Goal: Book appointment/travel/reservation

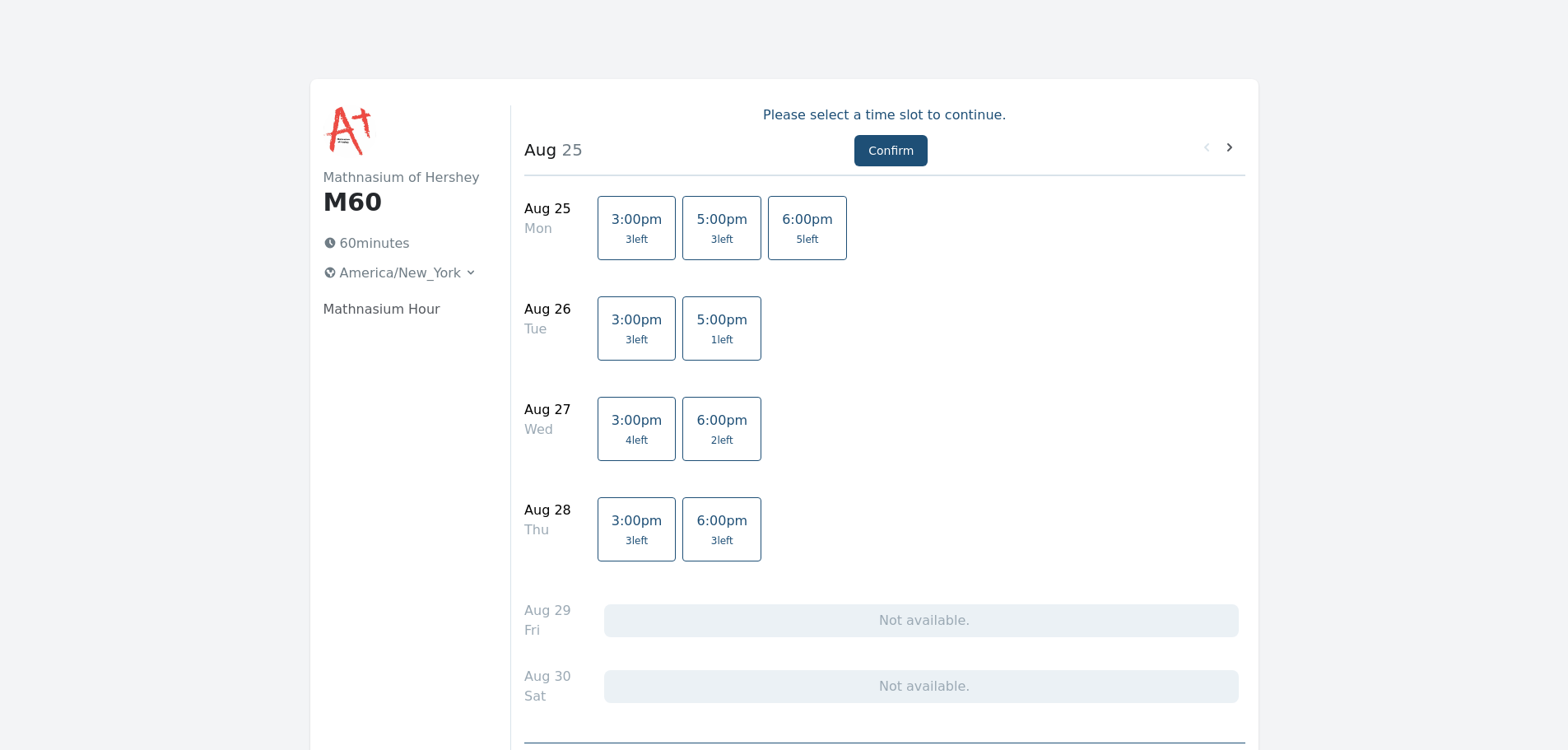
scroll to position [250, 0]
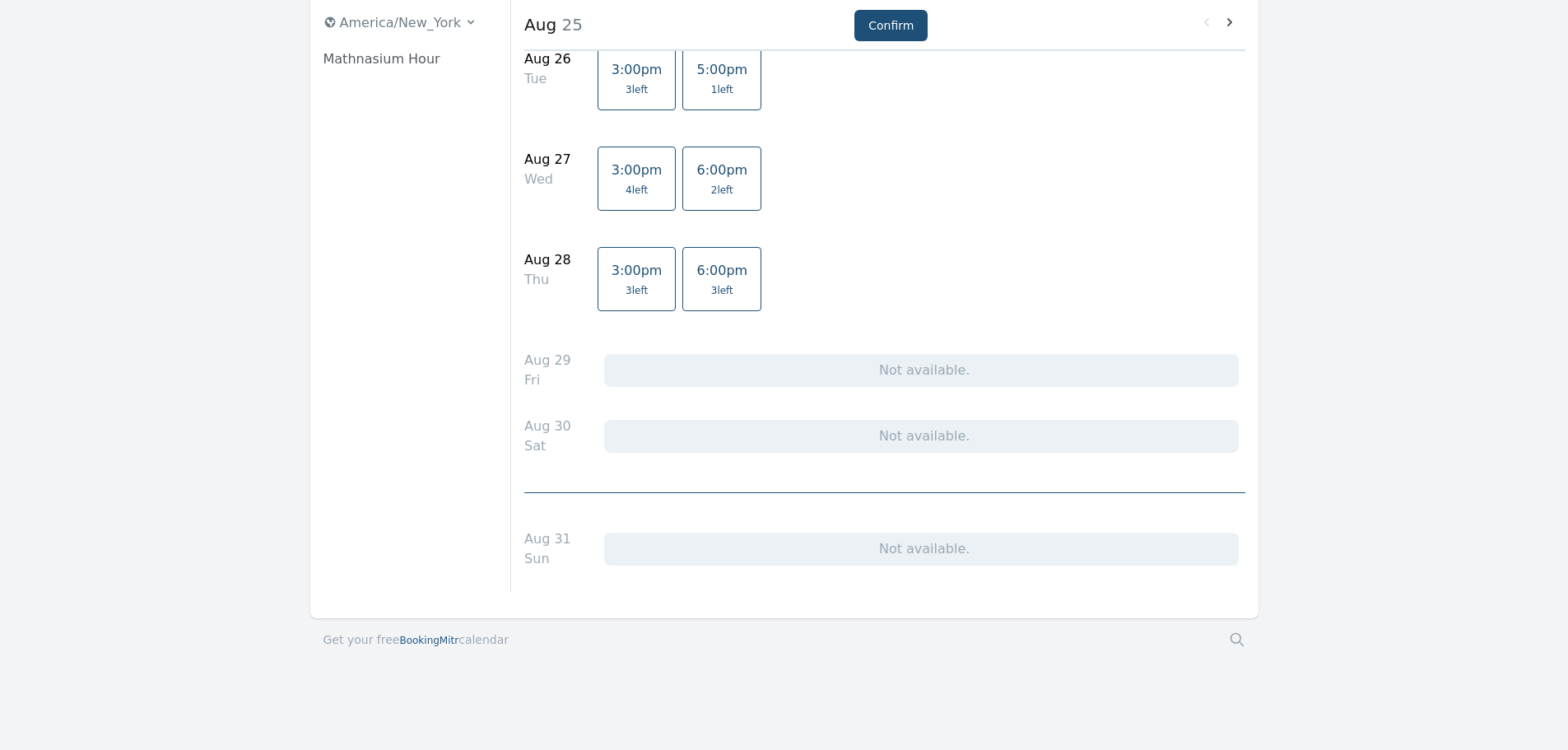
click at [425, 645] on span "BookingMitr" at bounding box center [429, 640] width 59 height 11
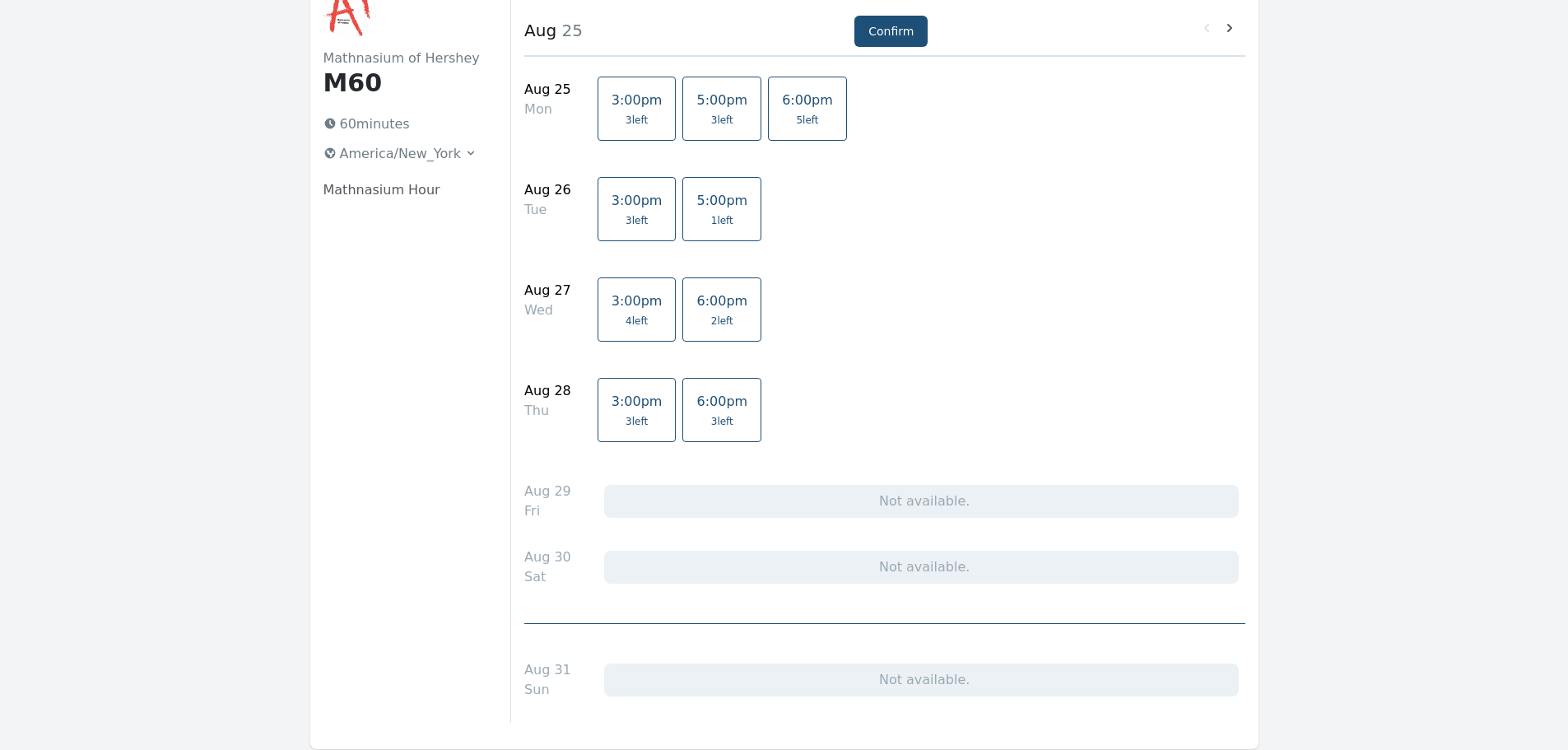
scroll to position [0, 0]
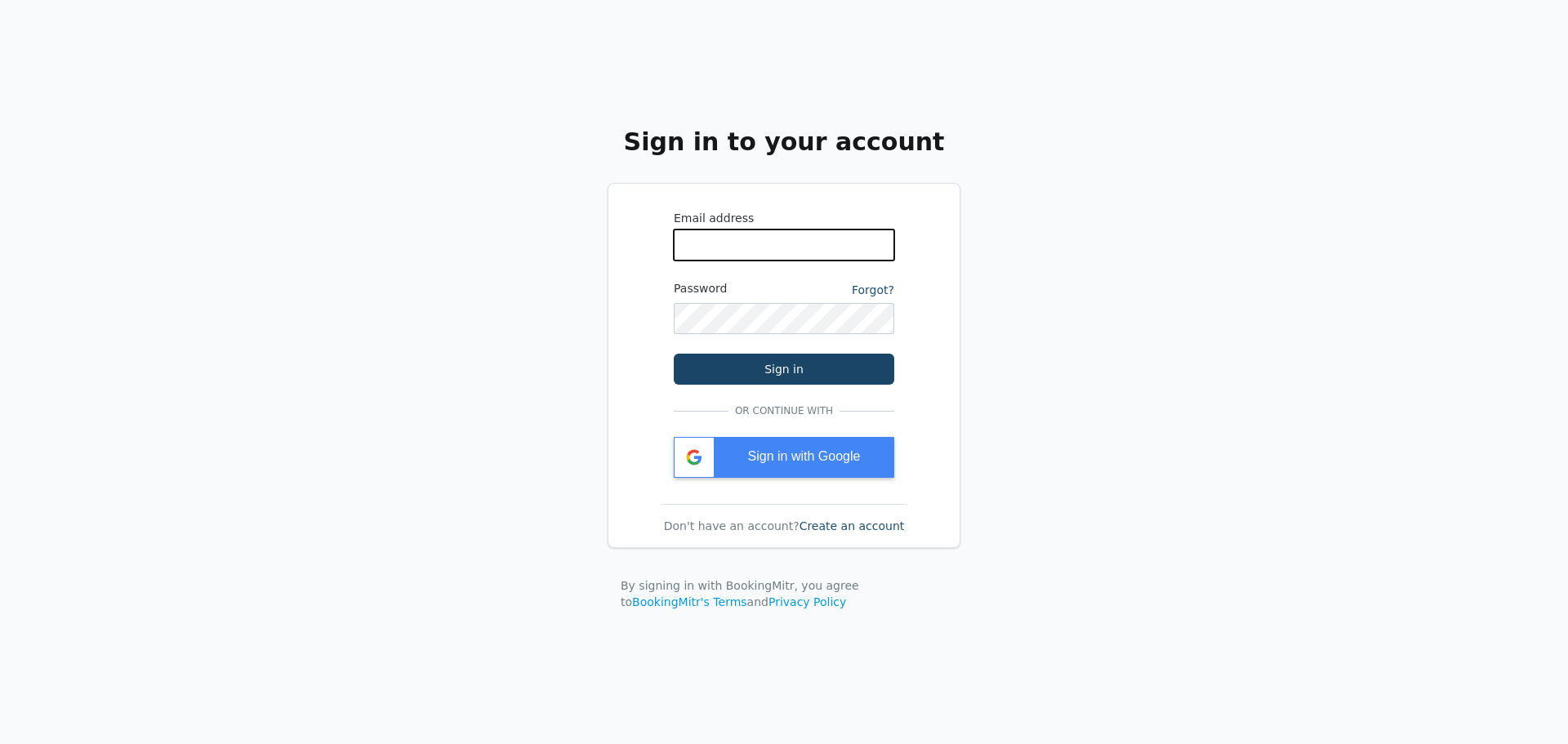
type input "[EMAIL_ADDRESS][DOMAIN_NAME]"
click at [787, 366] on button "Sign in" at bounding box center [784, 369] width 220 height 31
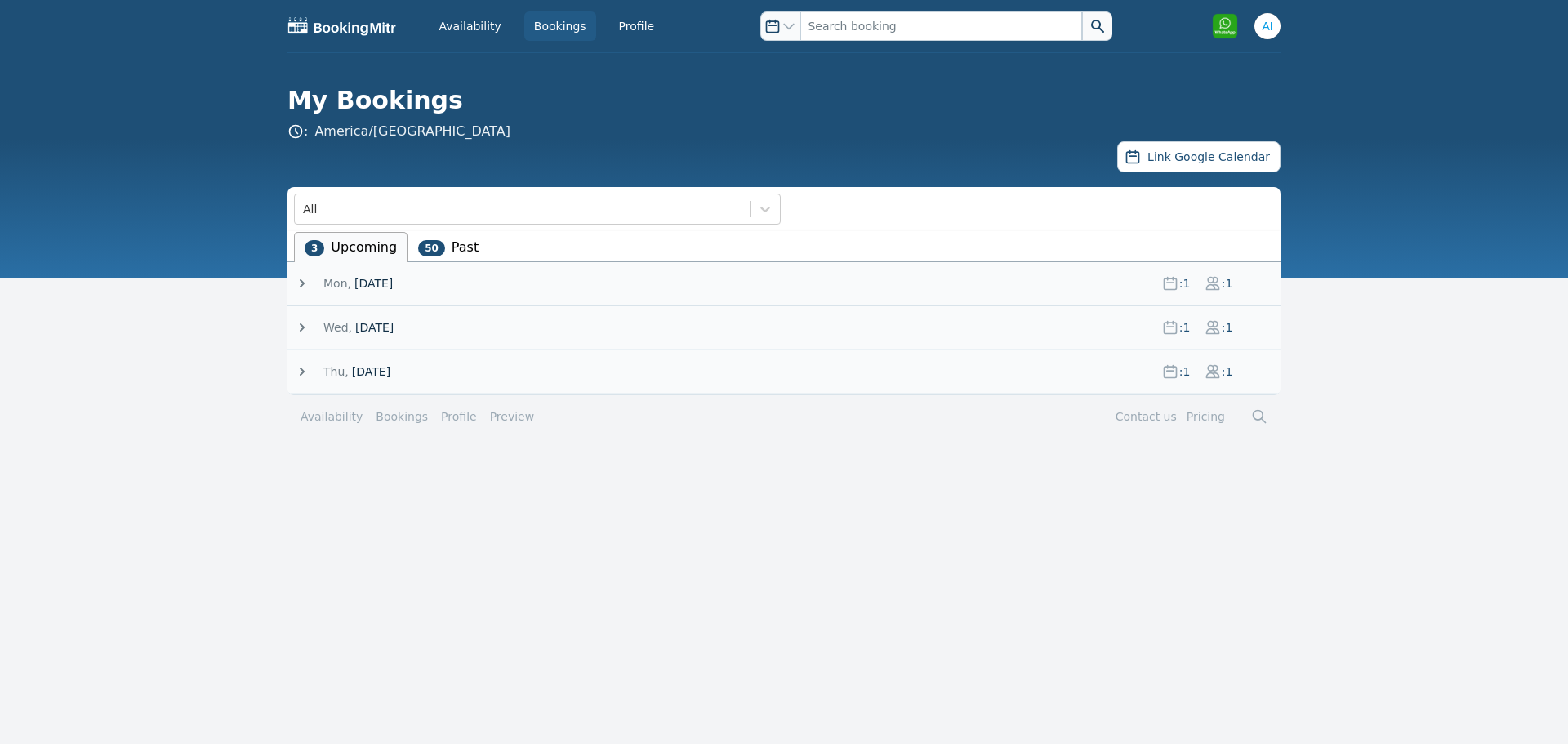
click at [301, 328] on icon at bounding box center [301, 327] width 16 height 16
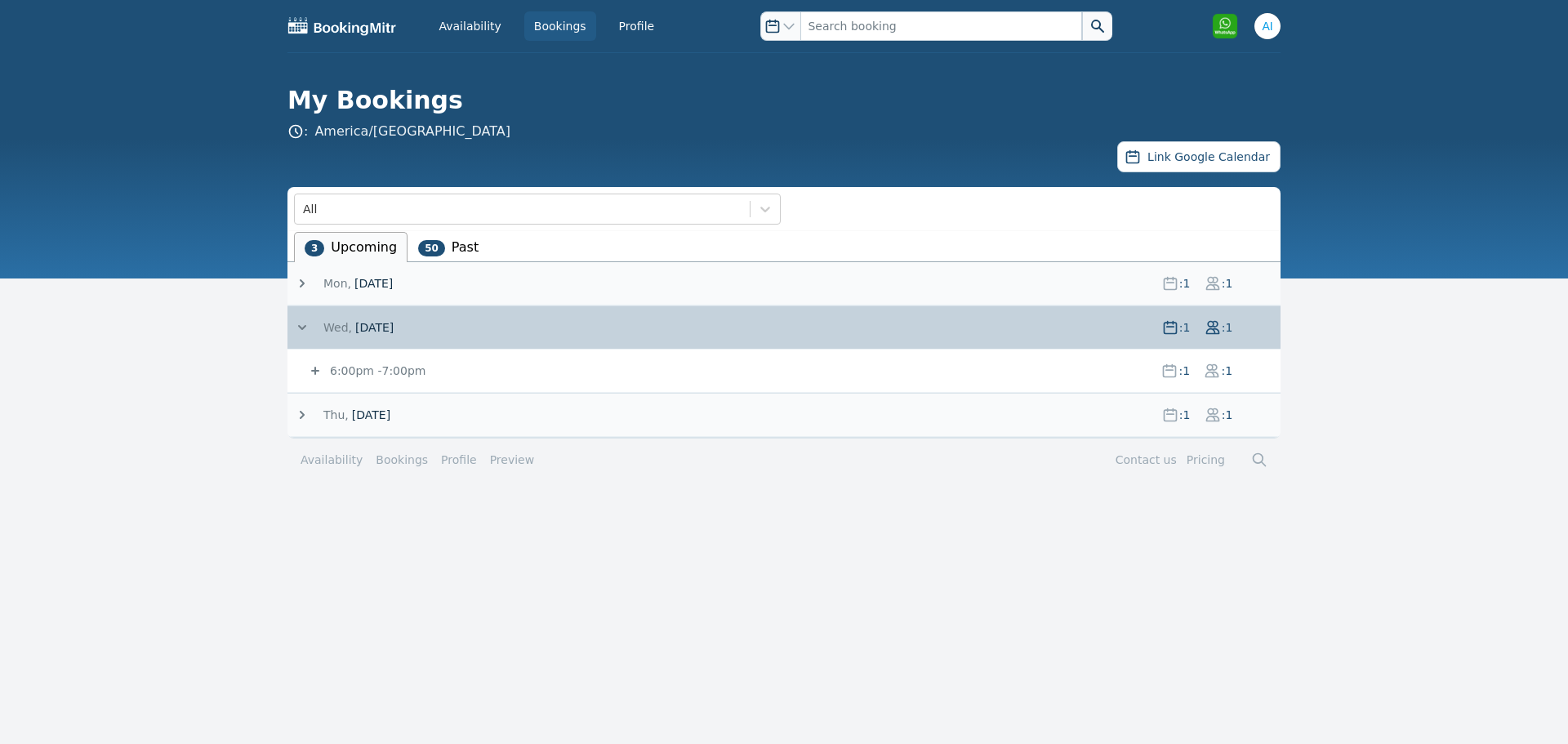
click at [324, 329] on span "Wed," at bounding box center [337, 327] width 28 height 16
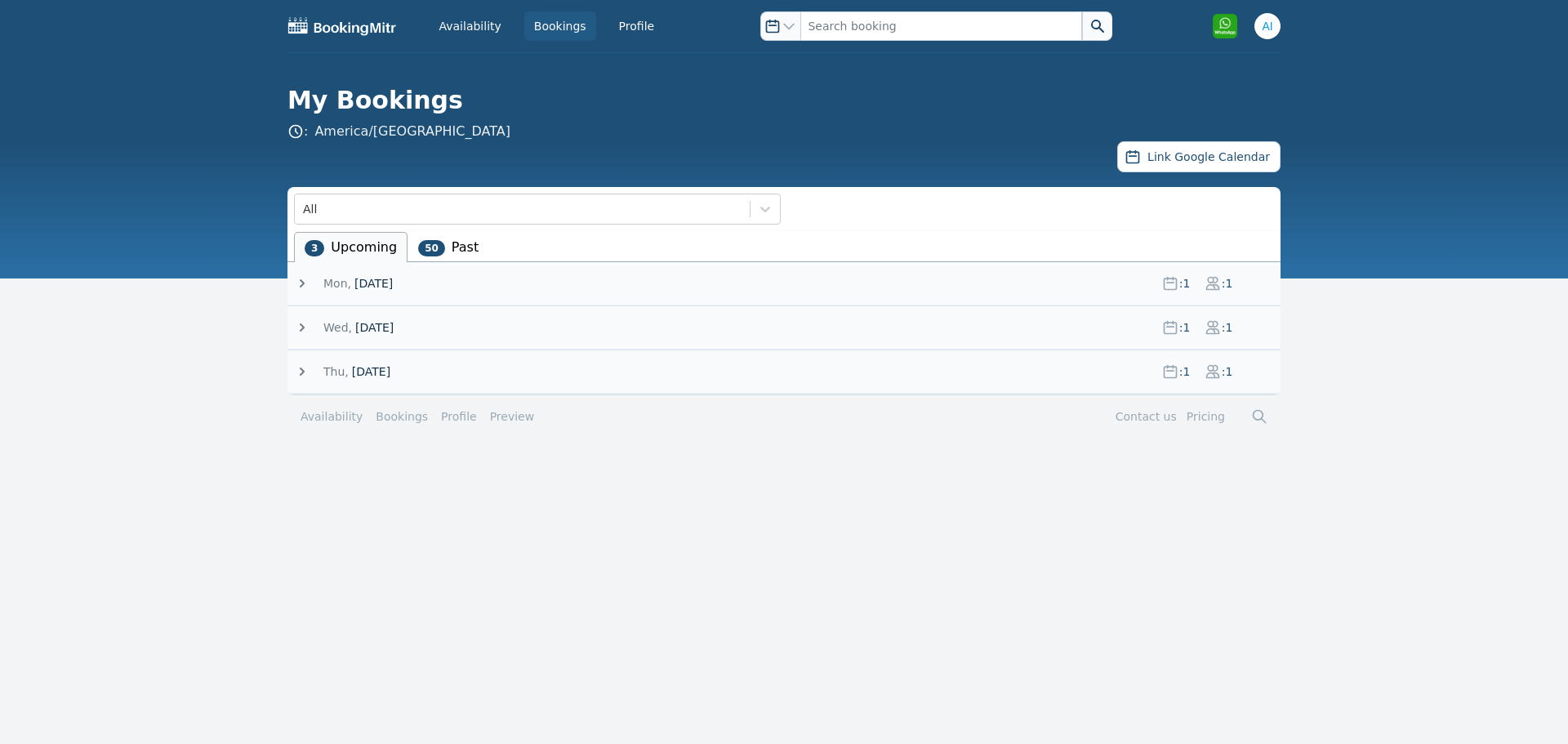
click at [301, 327] on icon at bounding box center [301, 327] width 16 height 16
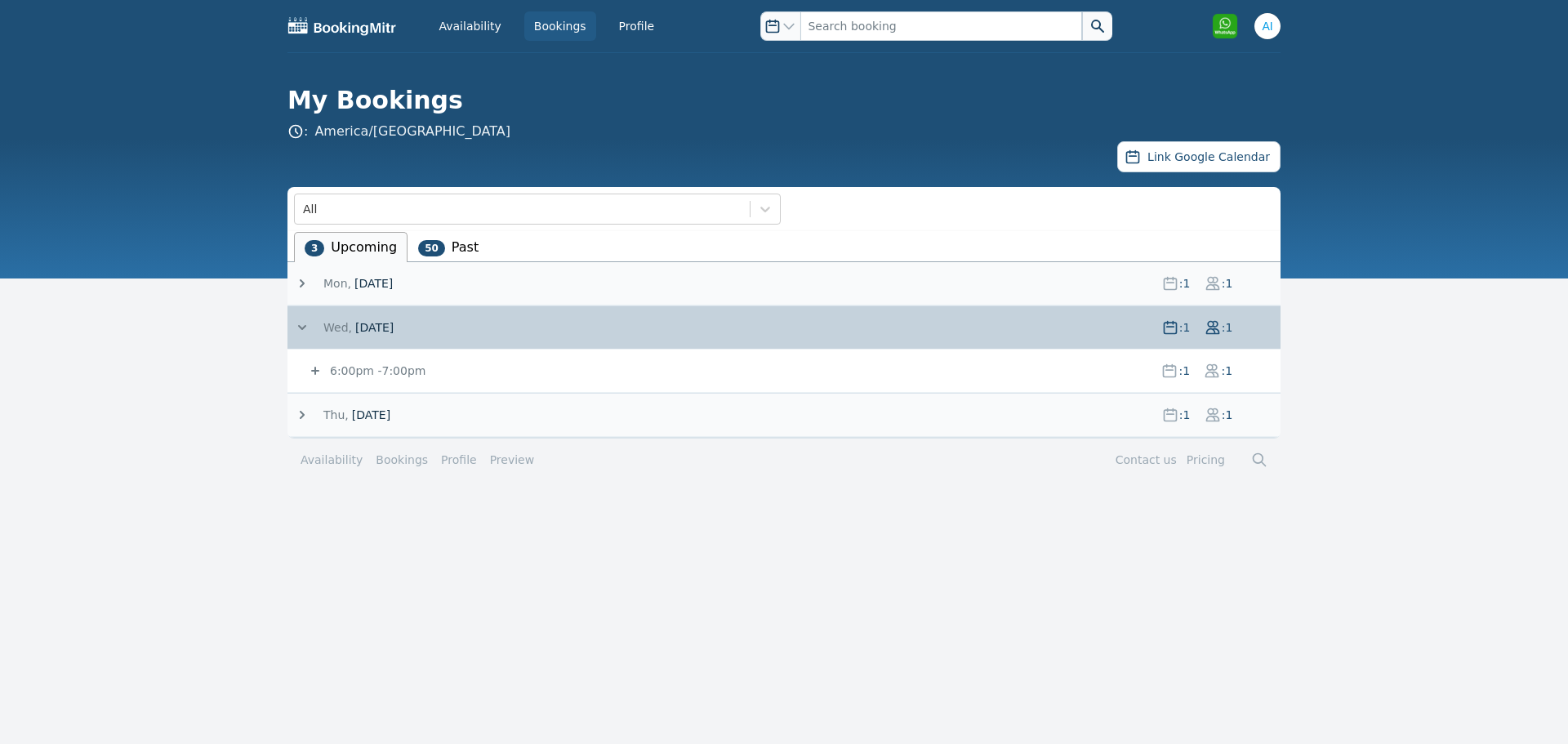
click at [328, 369] on small "6:00pm - 7:00pm" at bounding box center [376, 370] width 99 height 13
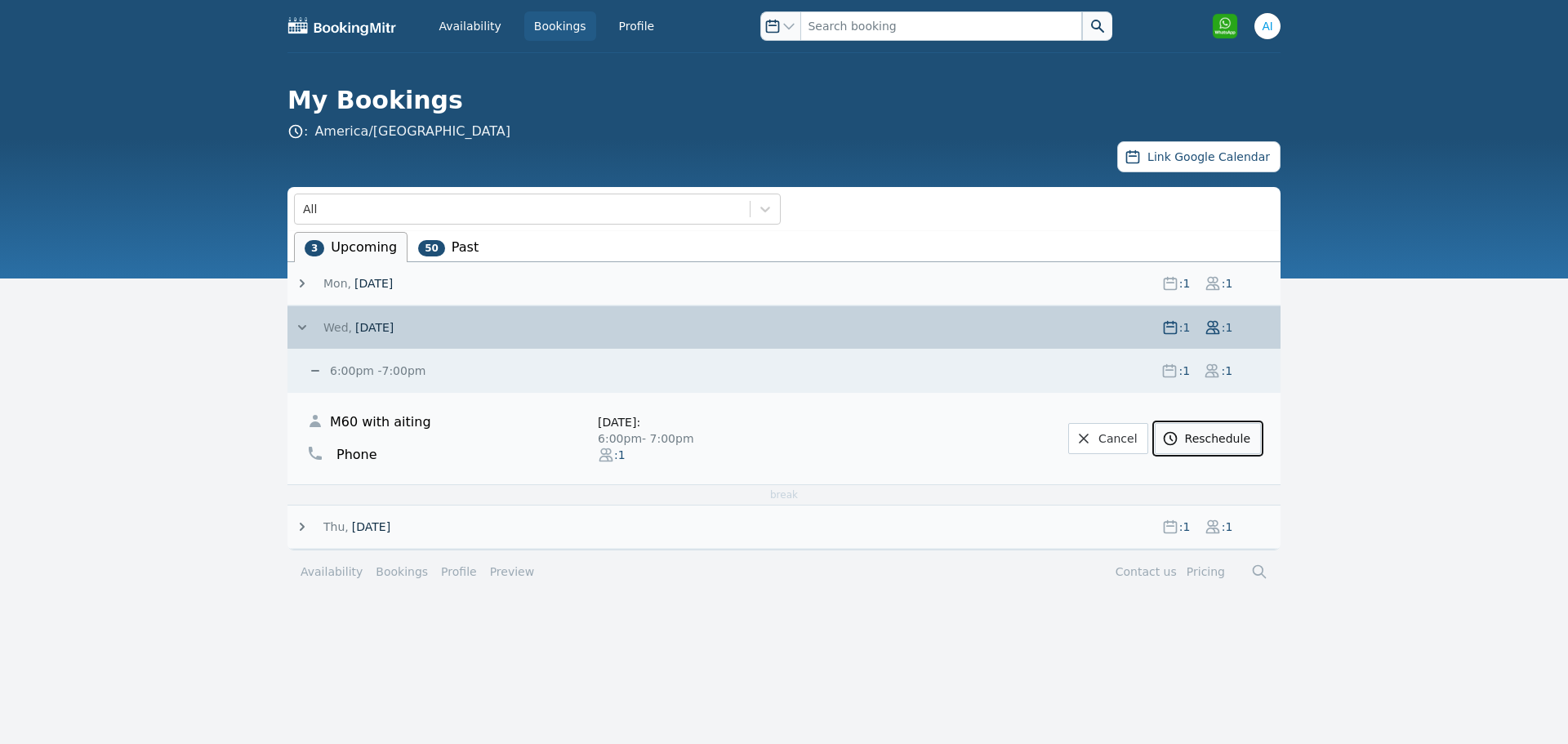
click at [1178, 441] on icon at bounding box center [1169, 438] width 16 height 16
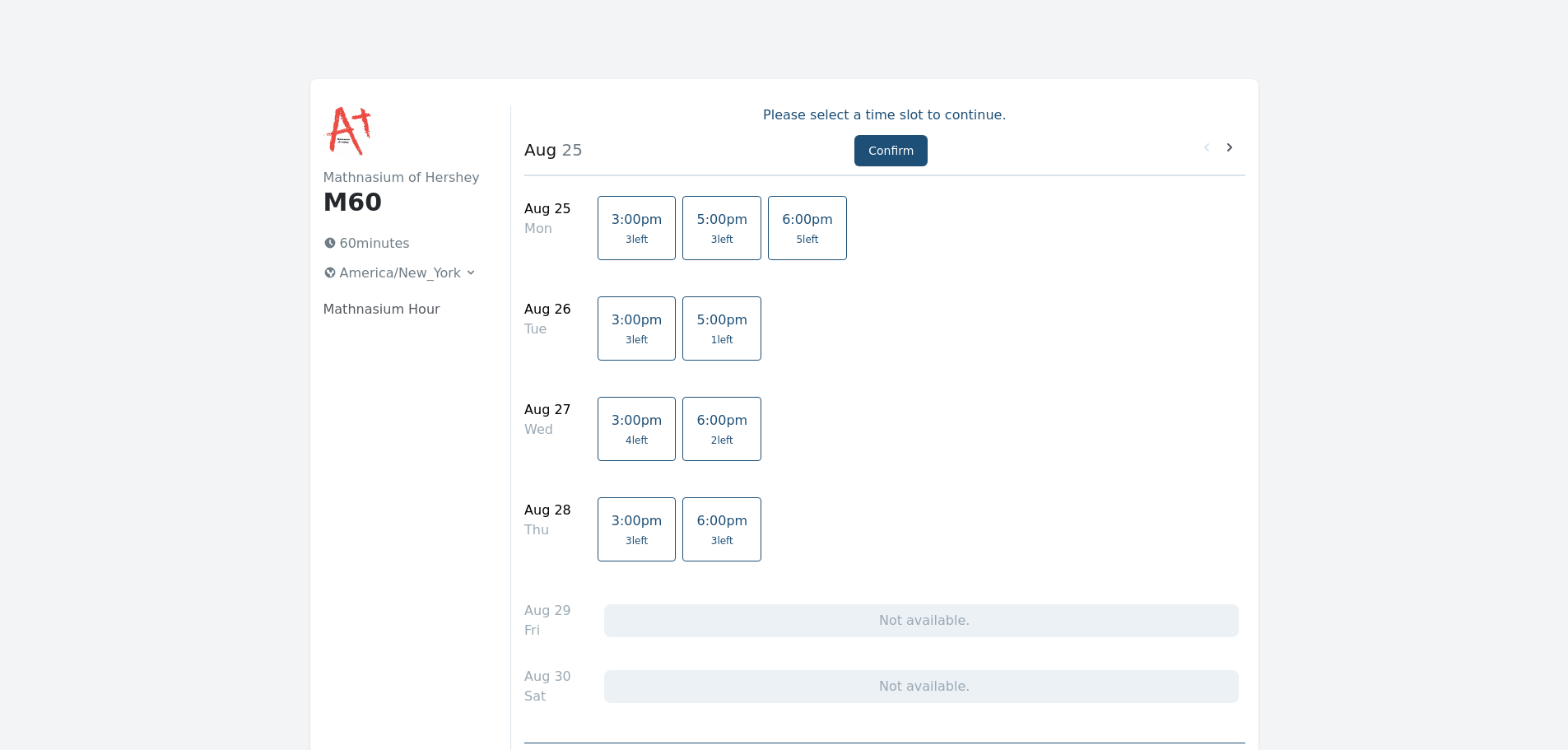
click at [612, 438] on span "4 left" at bounding box center [637, 440] width 51 height 13
click at [696, 335] on span "1 left" at bounding box center [721, 339] width 51 height 13
click at [615, 426] on span "3:00pm" at bounding box center [637, 420] width 51 height 15
click at [897, 145] on button "Confirm" at bounding box center [891, 151] width 73 height 31
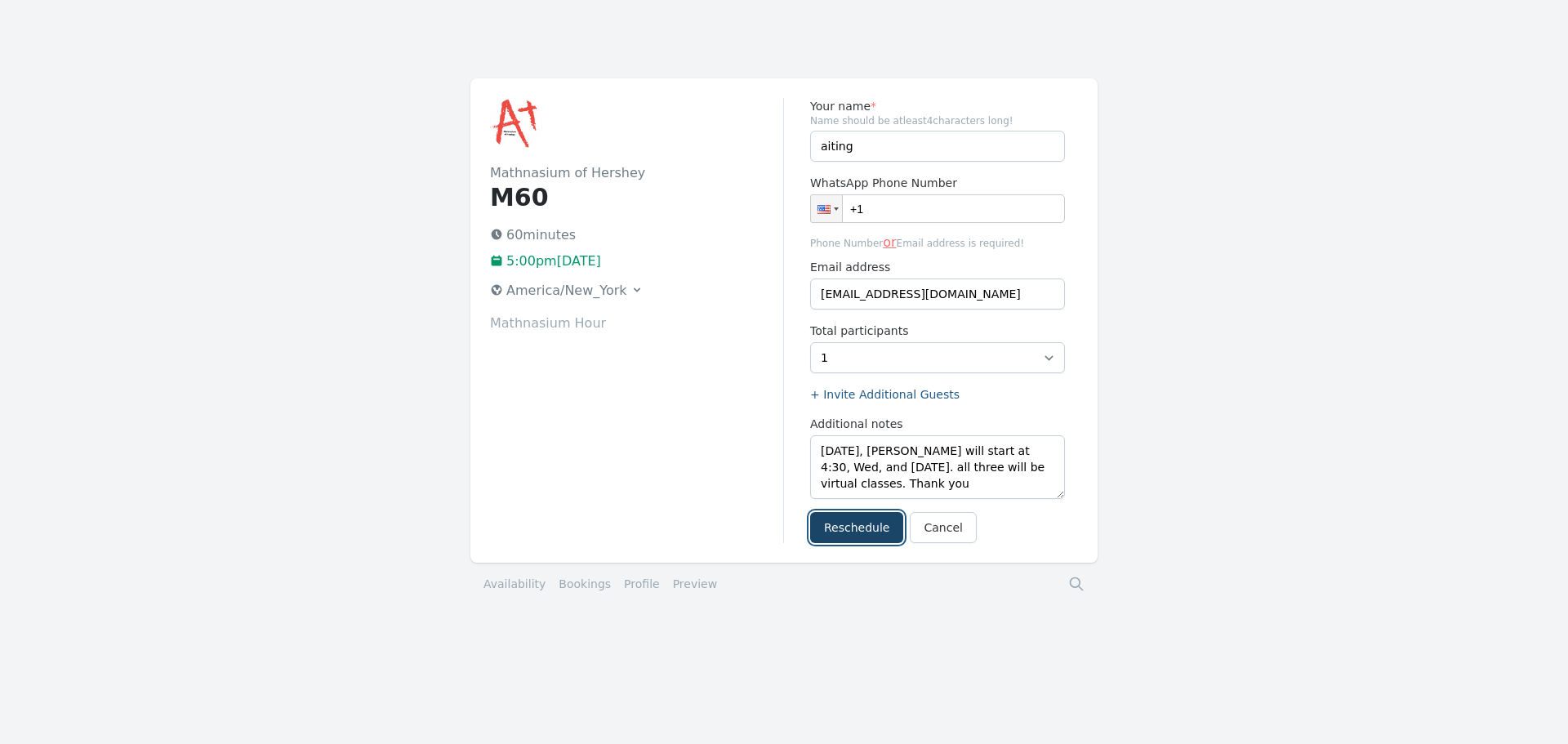
click at [849, 527] on button "Reschedule" at bounding box center [856, 527] width 93 height 31
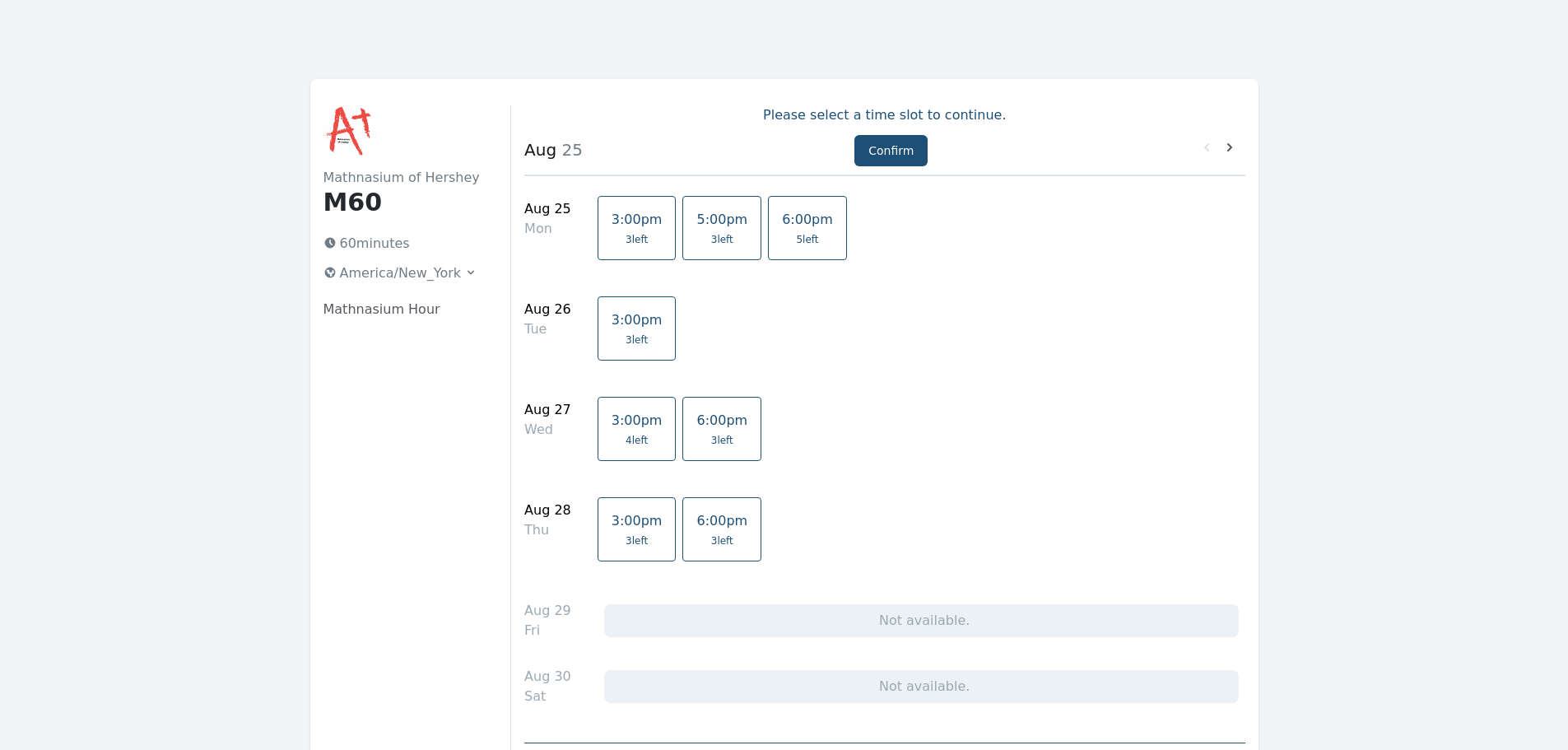
click at [712, 236] on span "3 left" at bounding box center [723, 239] width 22 height 13
click at [887, 145] on button "Confirm" at bounding box center [891, 151] width 73 height 31
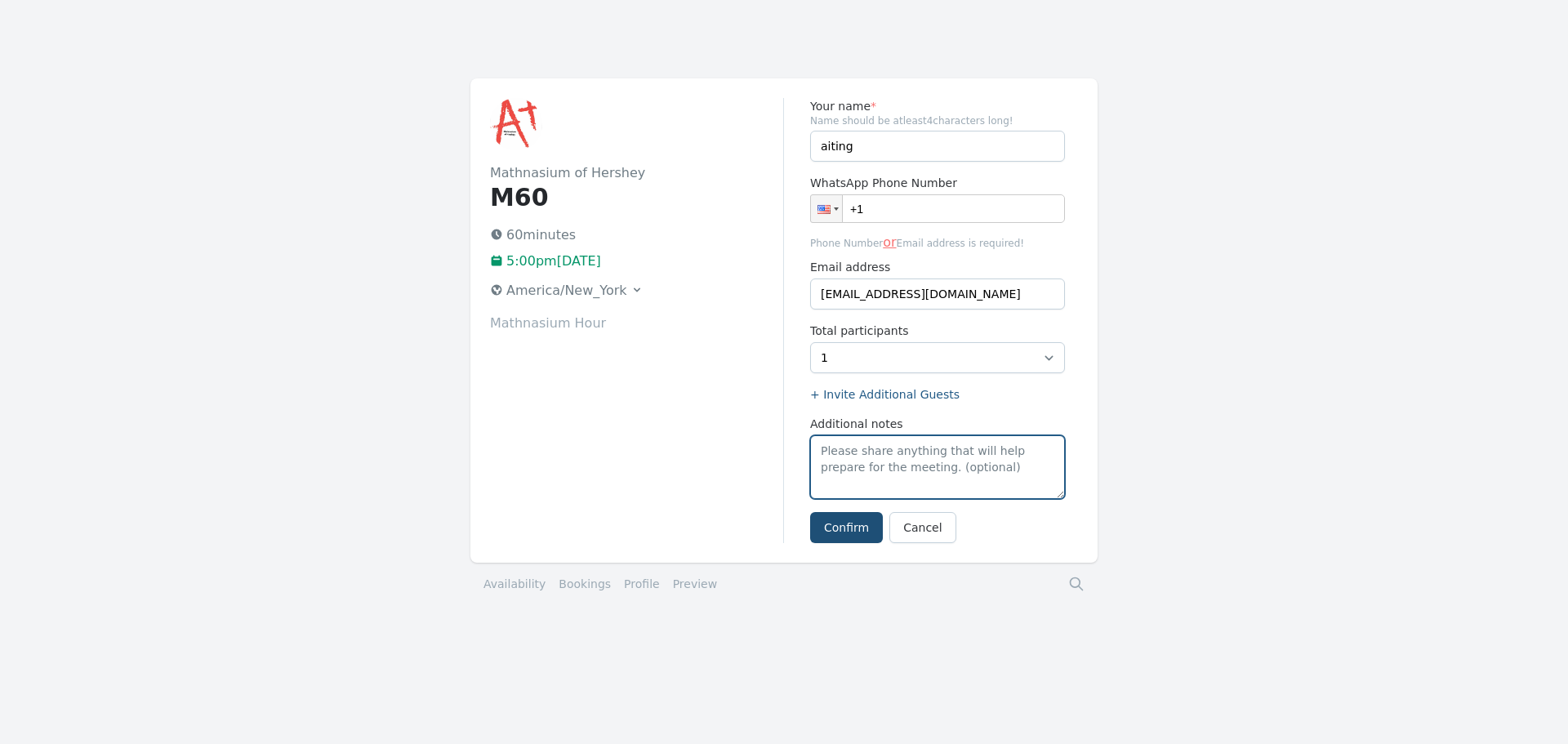
click at [857, 461] on textarea "Additional notes" at bounding box center [937, 467] width 254 height 64
type textarea "E"
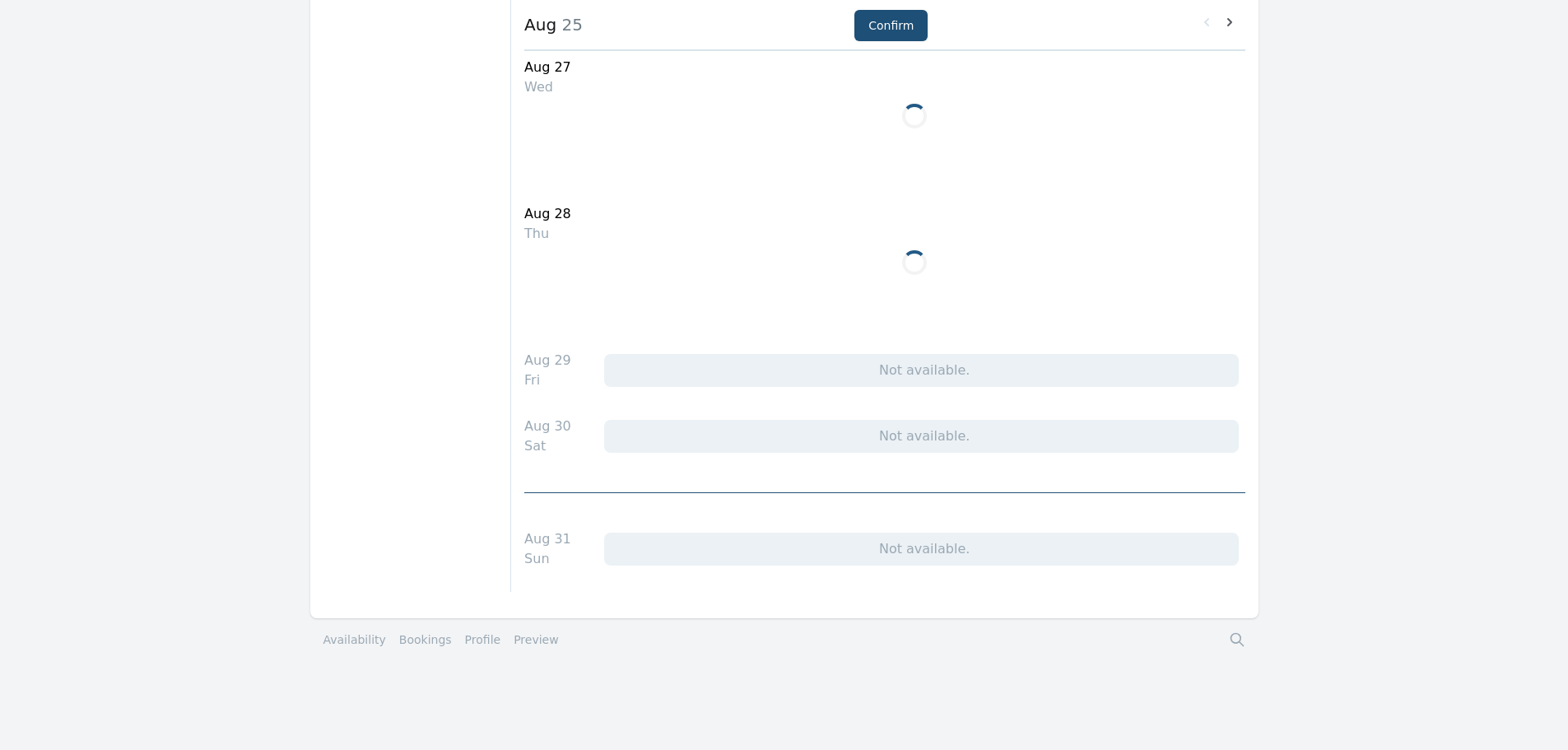
scroll to position [250, 0]
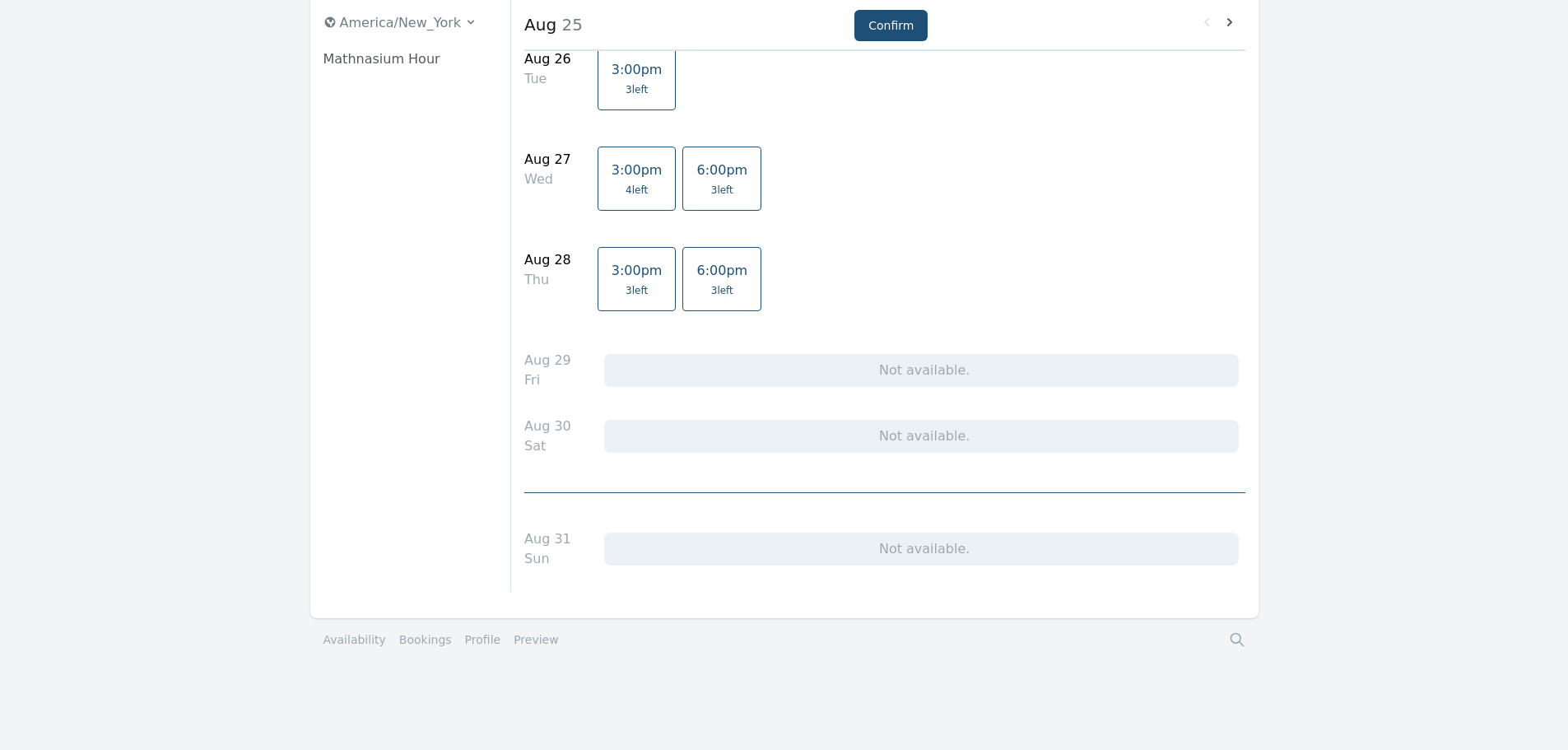
click at [413, 636] on link "Bookings" at bounding box center [425, 639] width 52 height 16
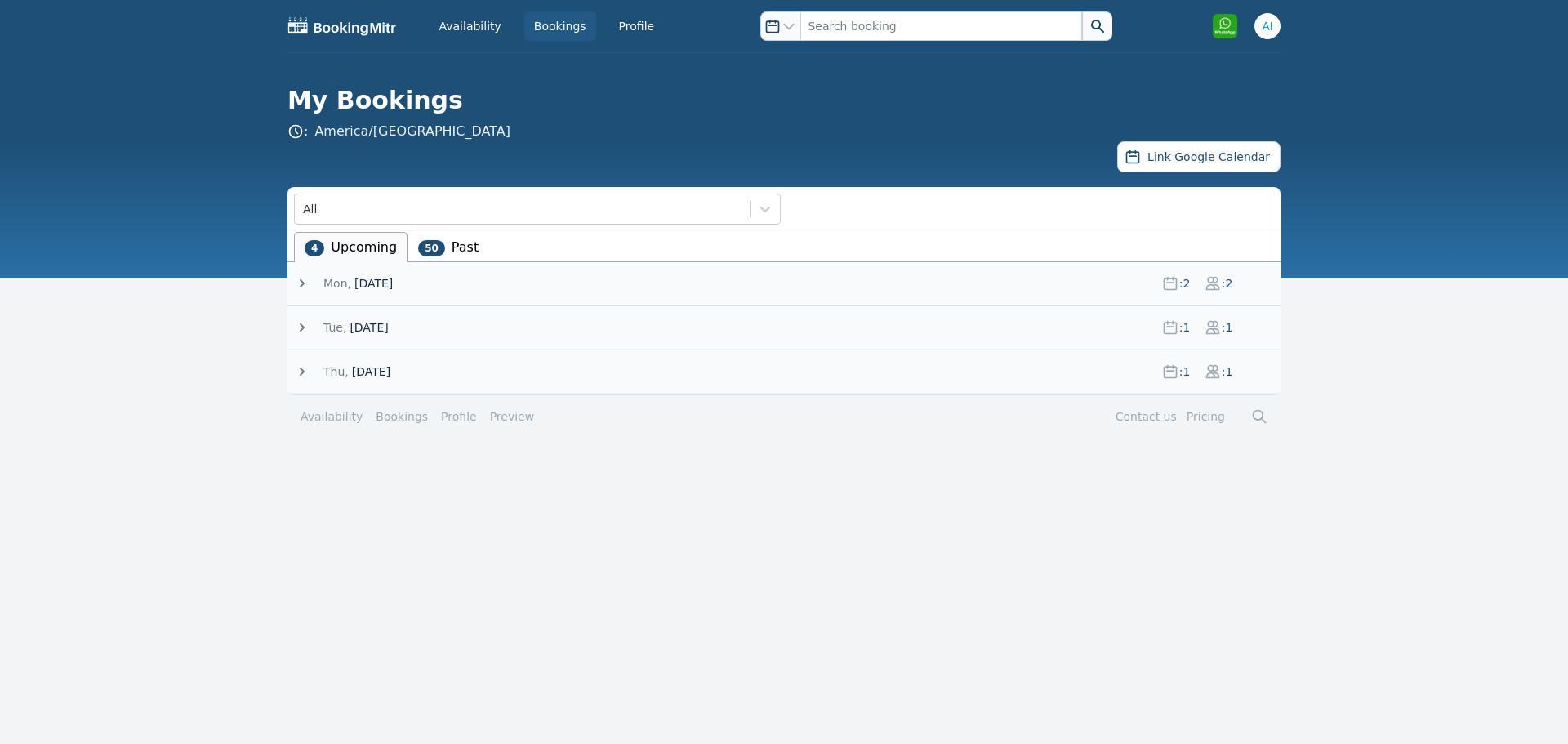
click at [305, 286] on icon at bounding box center [301, 282] width 16 height 16
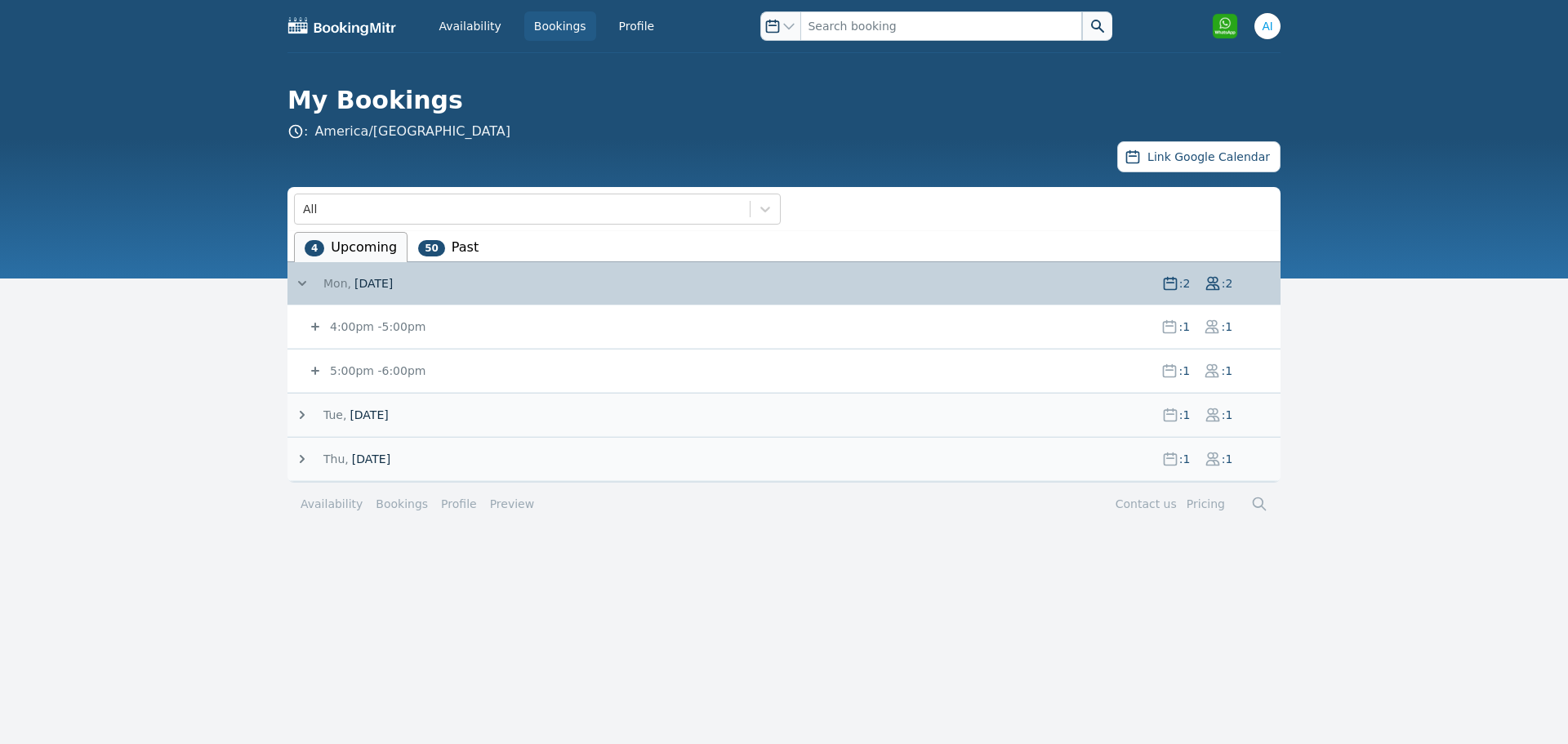
click at [303, 414] on icon at bounding box center [302, 415] width 5 height 9
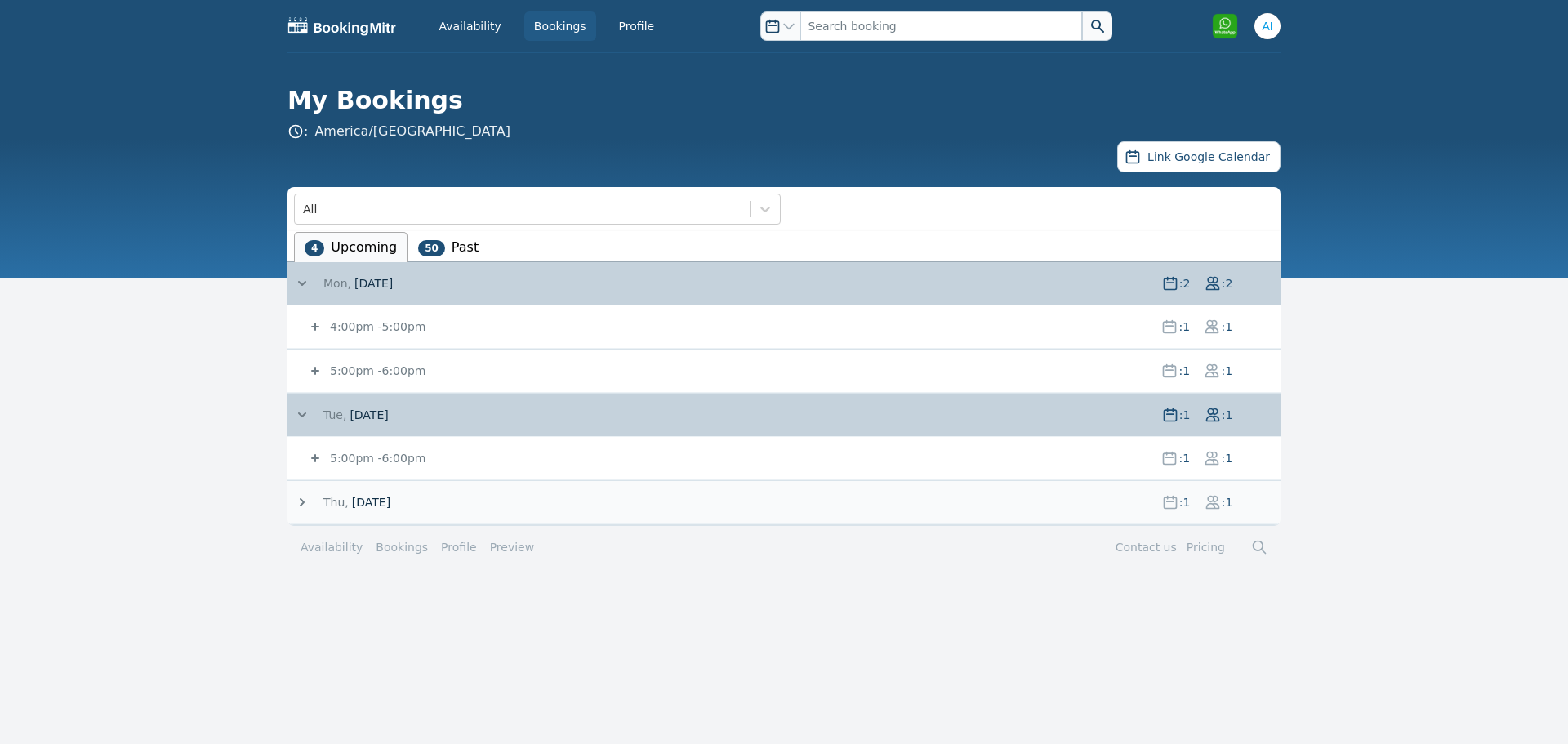
click at [302, 499] on icon at bounding box center [302, 503] width 5 height 9
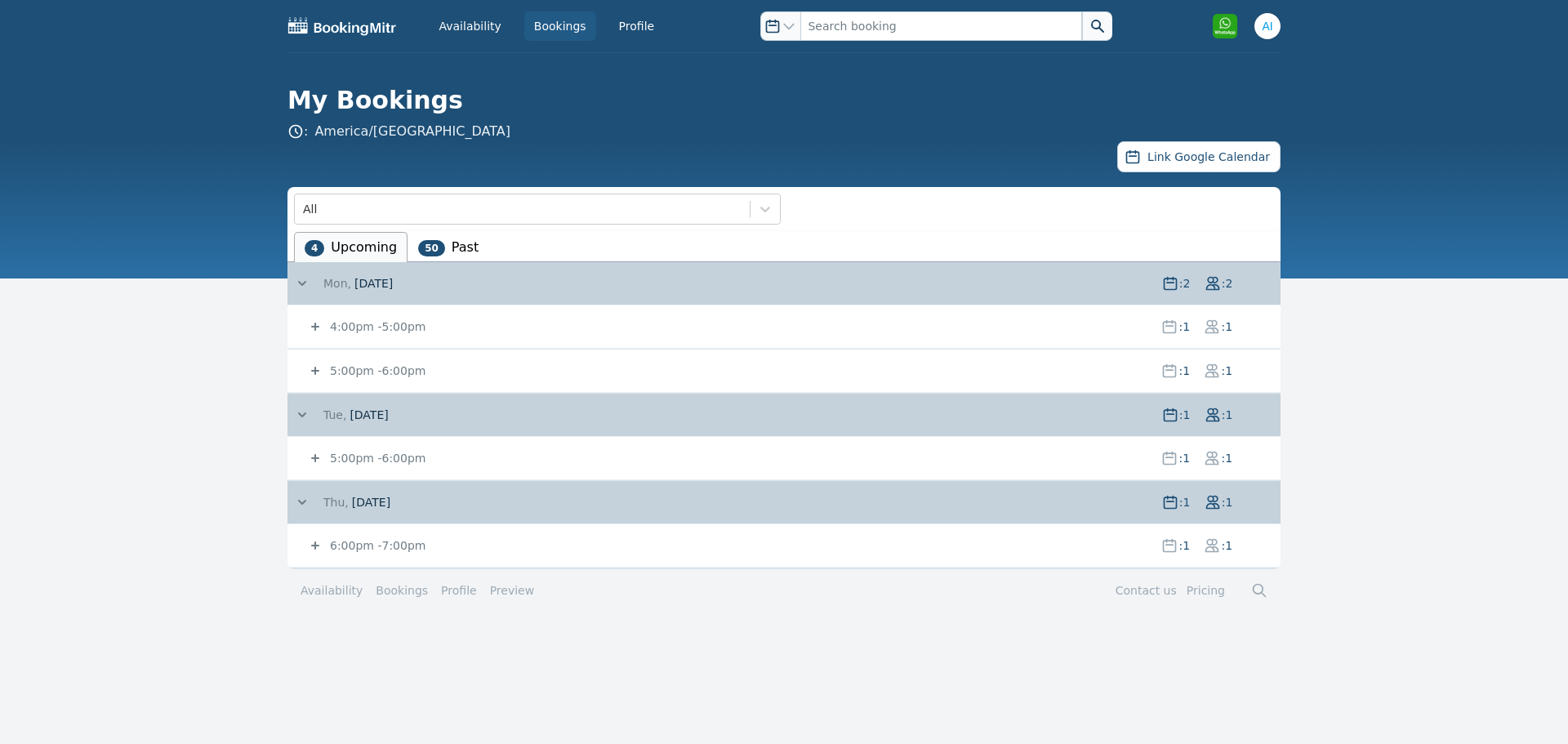
click at [414, 370] on span "5:00pm - 6:00pm" at bounding box center [737, 370] width 821 height 16
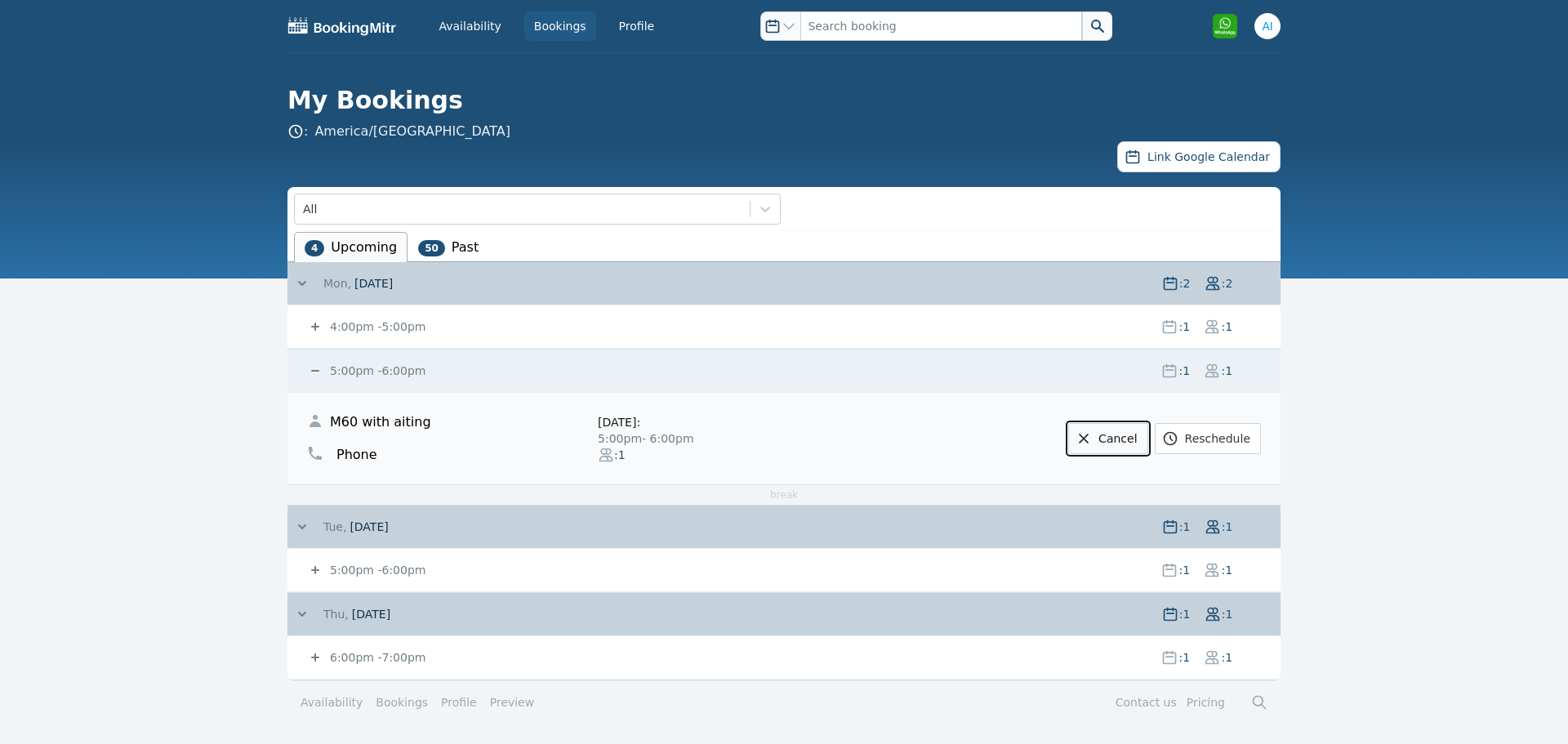
click at [1134, 444] on link "Cancel" at bounding box center [1107, 439] width 79 height 31
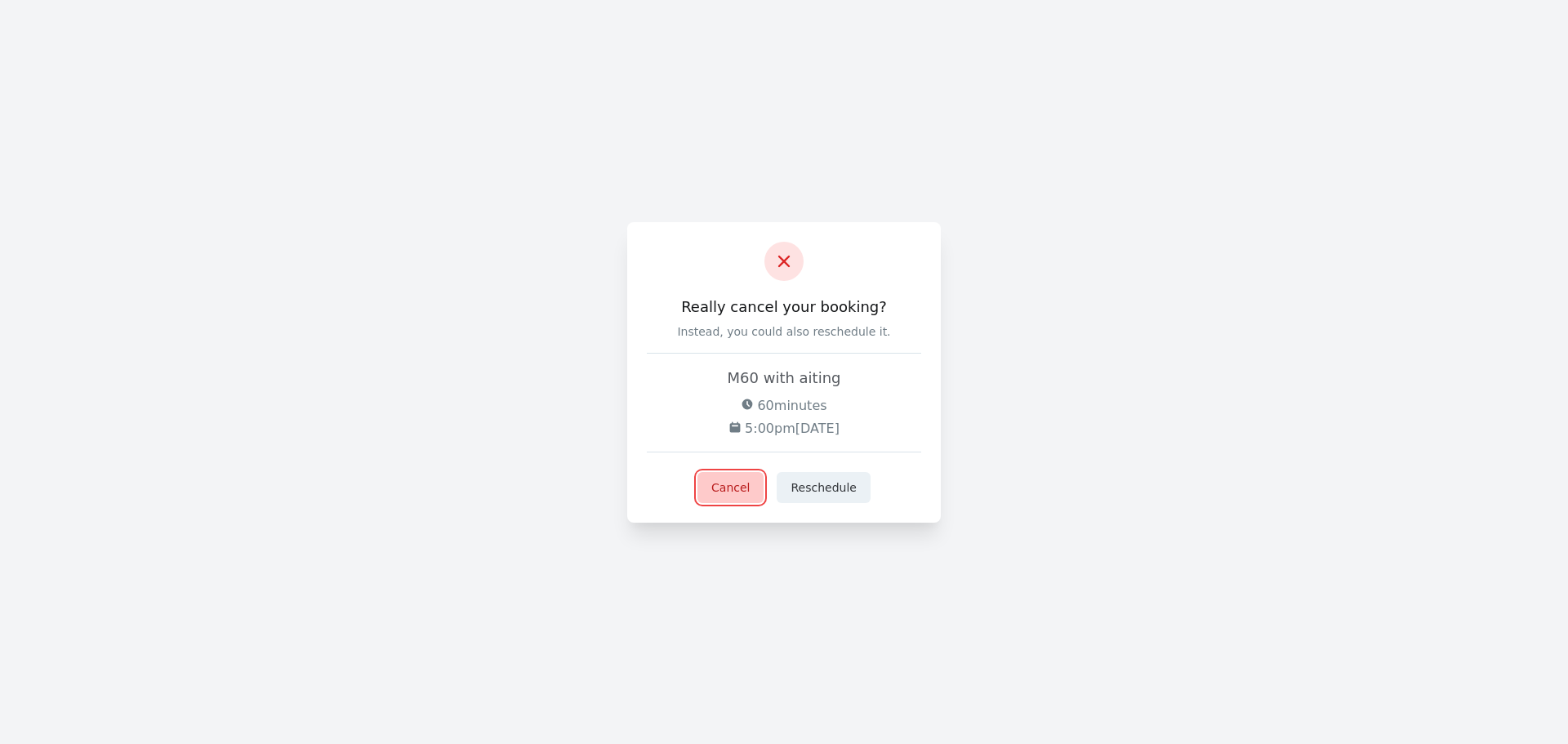
click at [736, 486] on button "Cancel" at bounding box center [730, 487] width 66 height 31
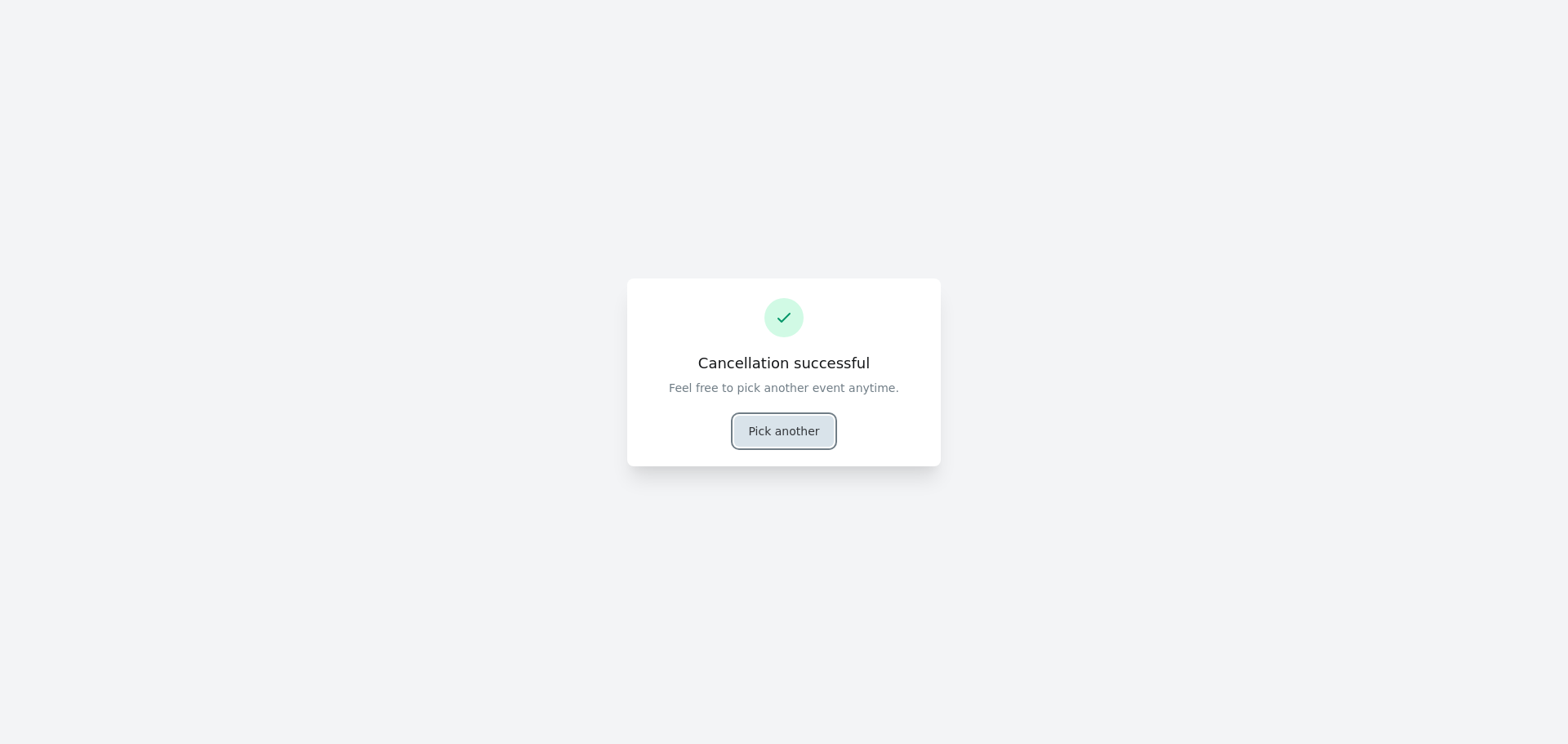
click at [779, 434] on button "Pick another" at bounding box center [784, 431] width 99 height 31
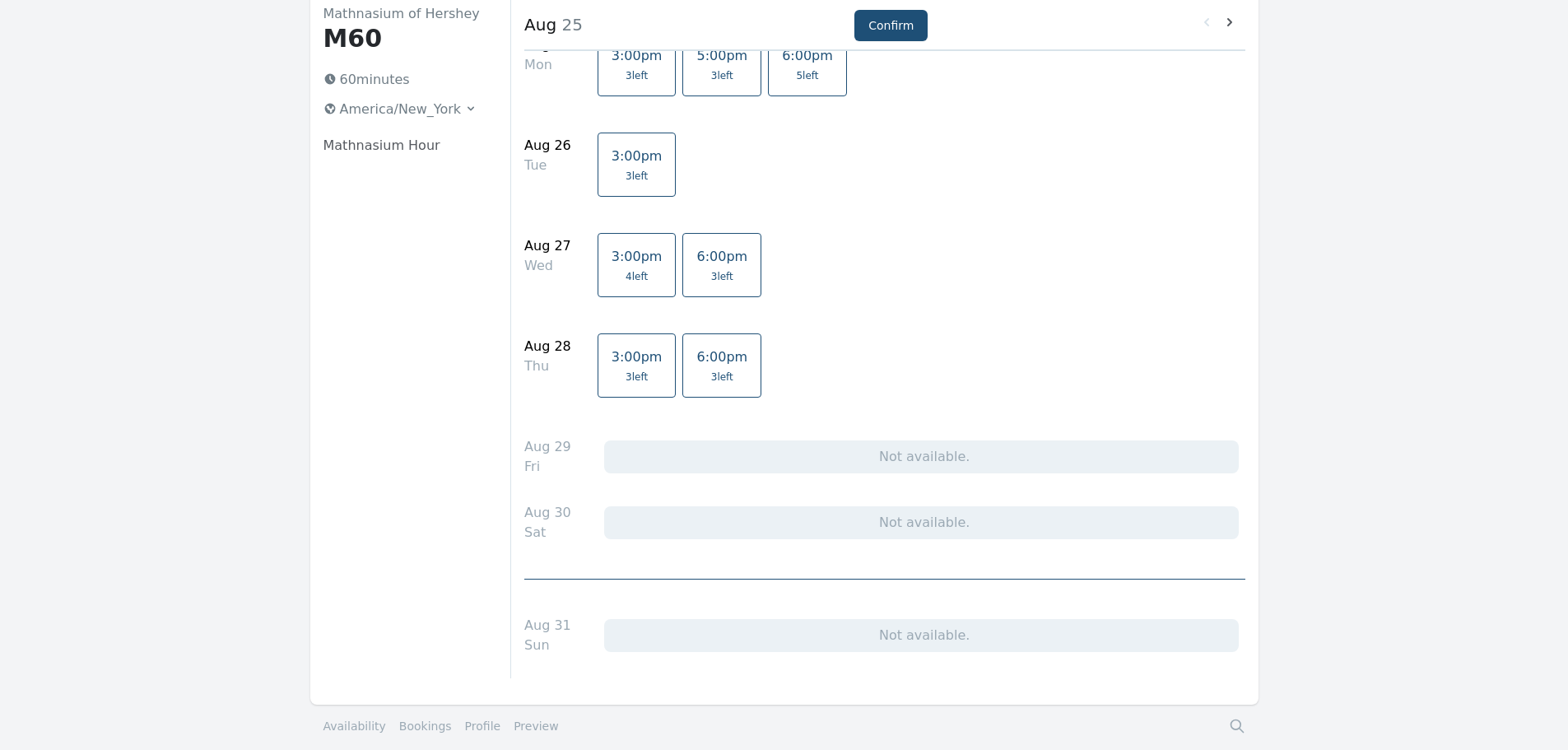
scroll to position [250, 0]
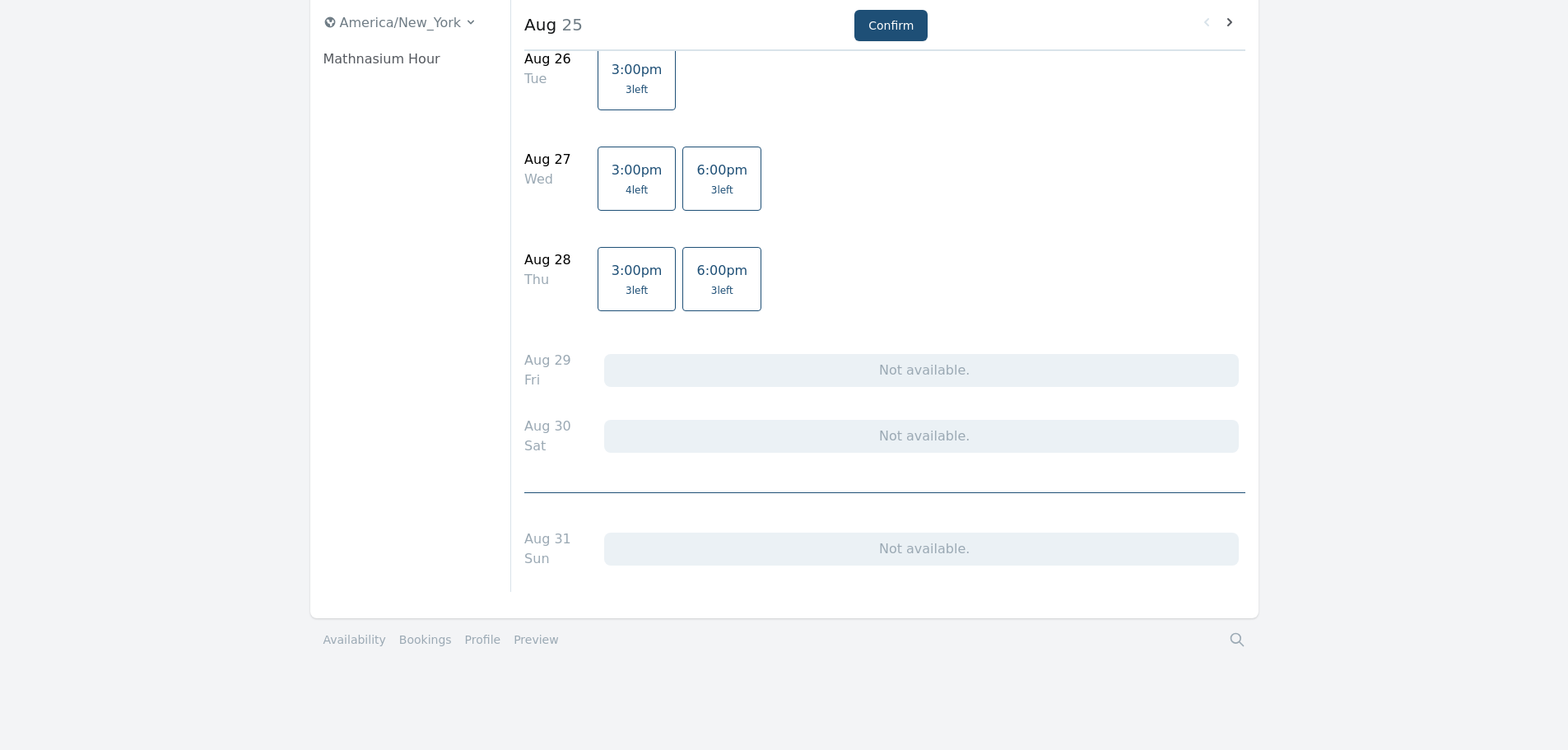
click at [426, 642] on link "Bookings" at bounding box center [425, 639] width 52 height 16
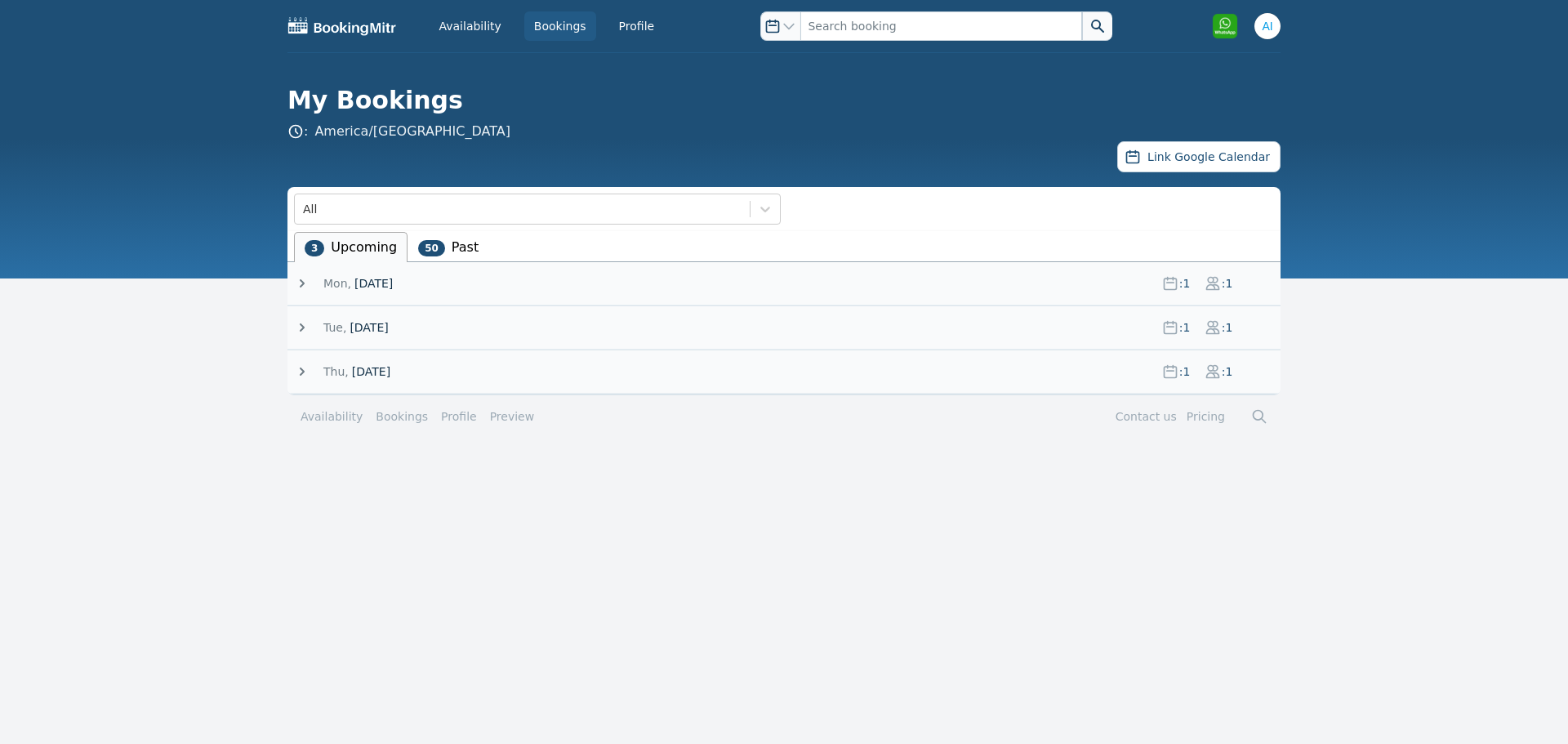
click at [301, 286] on icon at bounding box center [302, 283] width 5 height 9
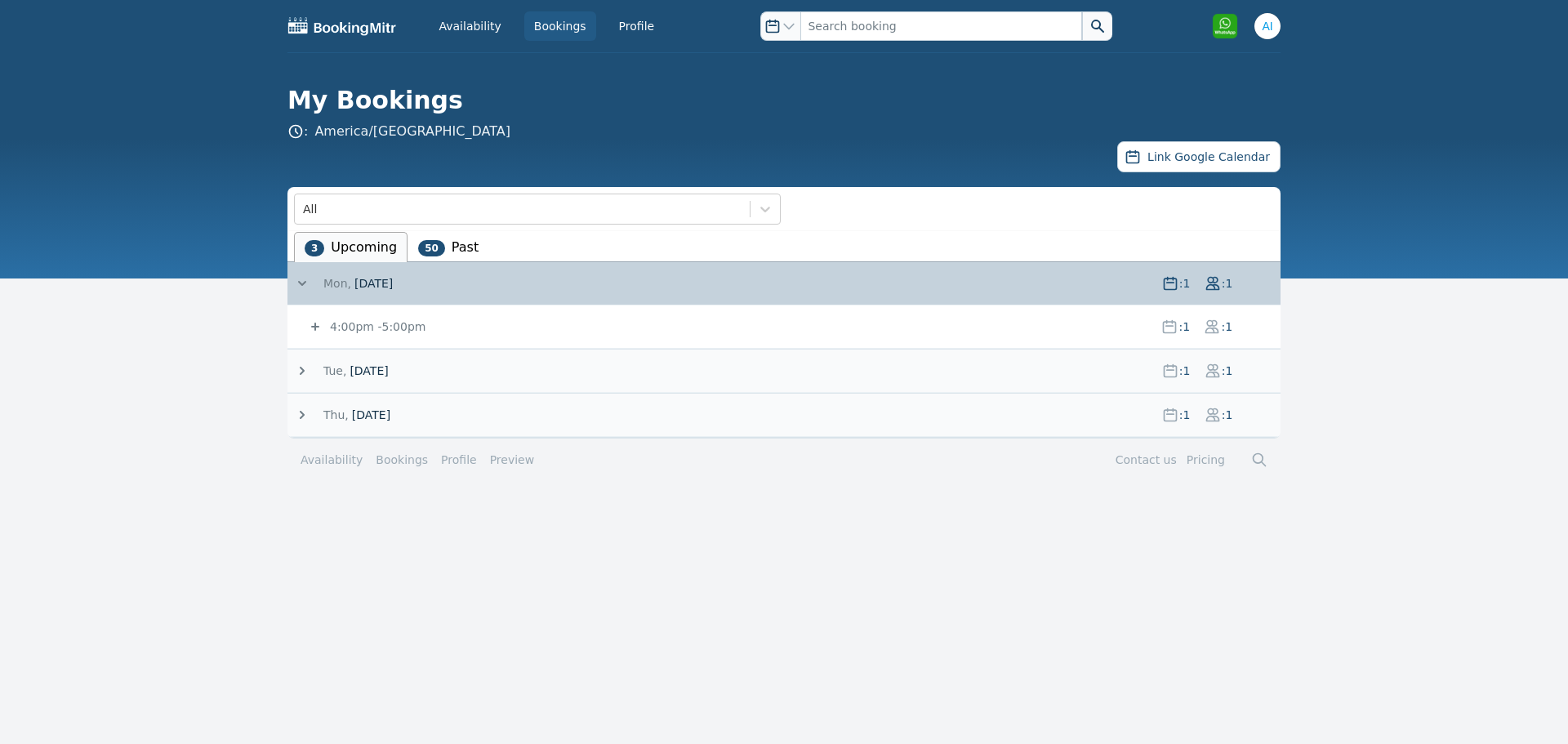
click at [312, 286] on span at bounding box center [308, 282] width 29 height 16
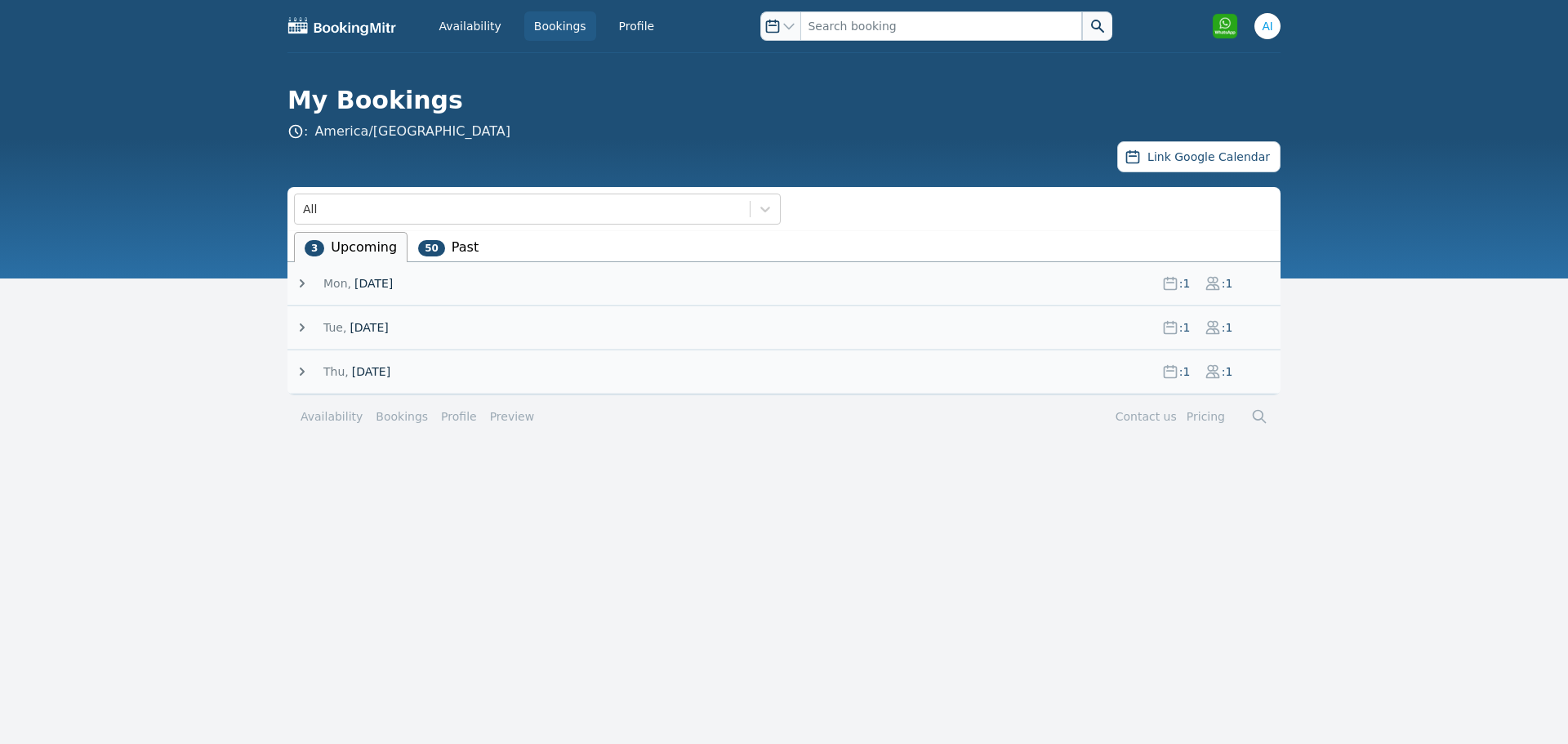
click at [294, 283] on icon at bounding box center [301, 282] width 16 height 16
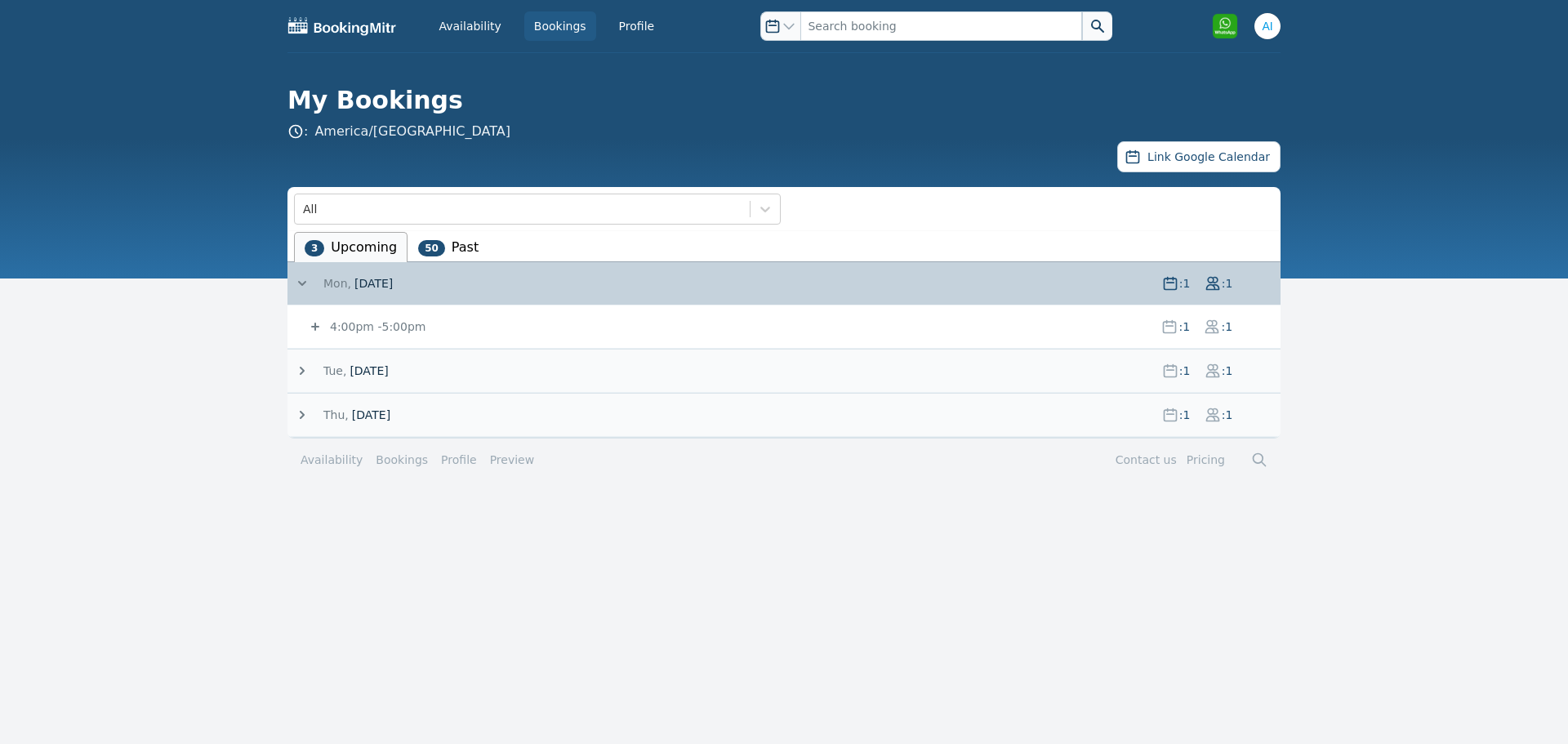
click at [358, 328] on small "4:00pm - 5:00pm" at bounding box center [376, 326] width 99 height 13
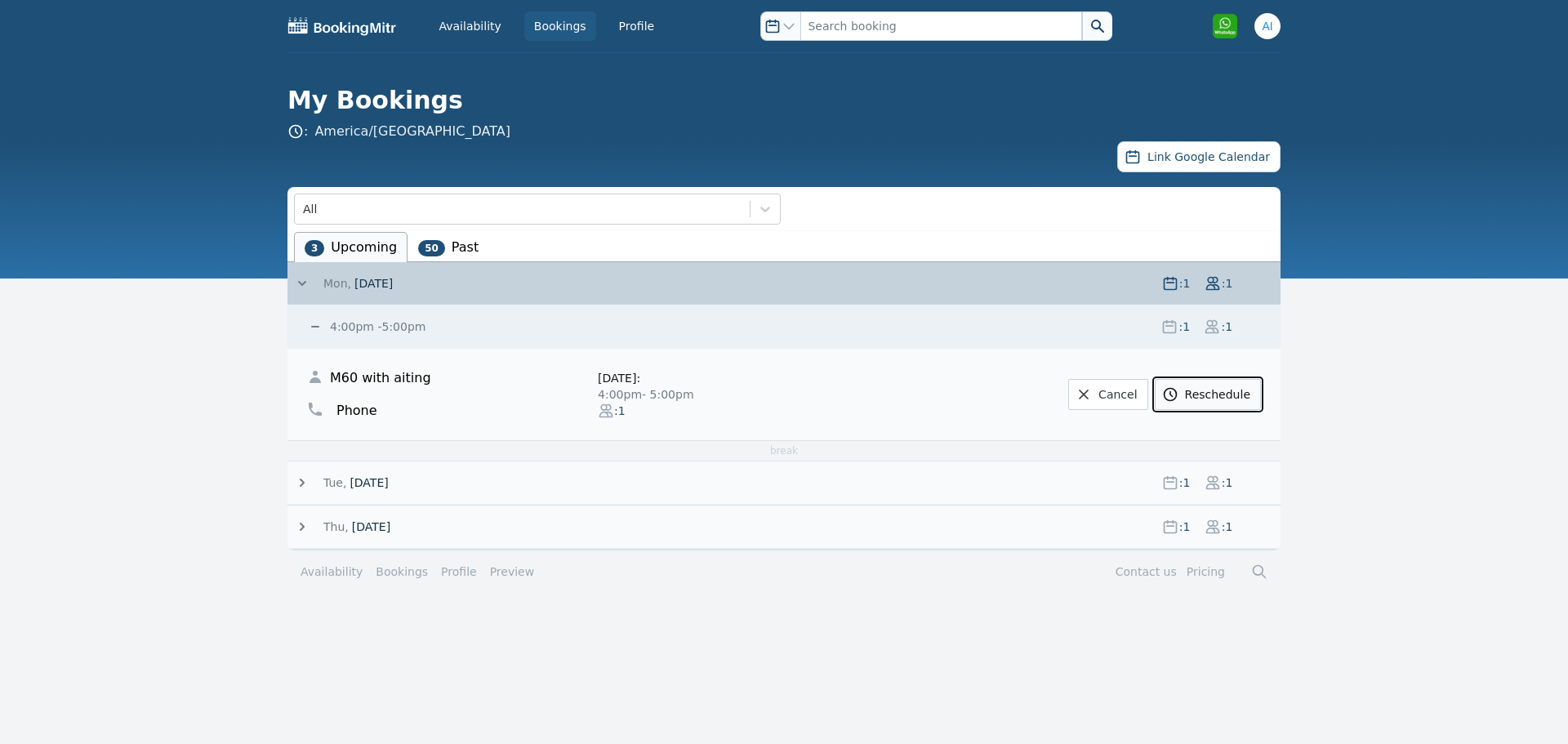
click at [1194, 396] on link "Reschedule" at bounding box center [1208, 394] width 106 height 31
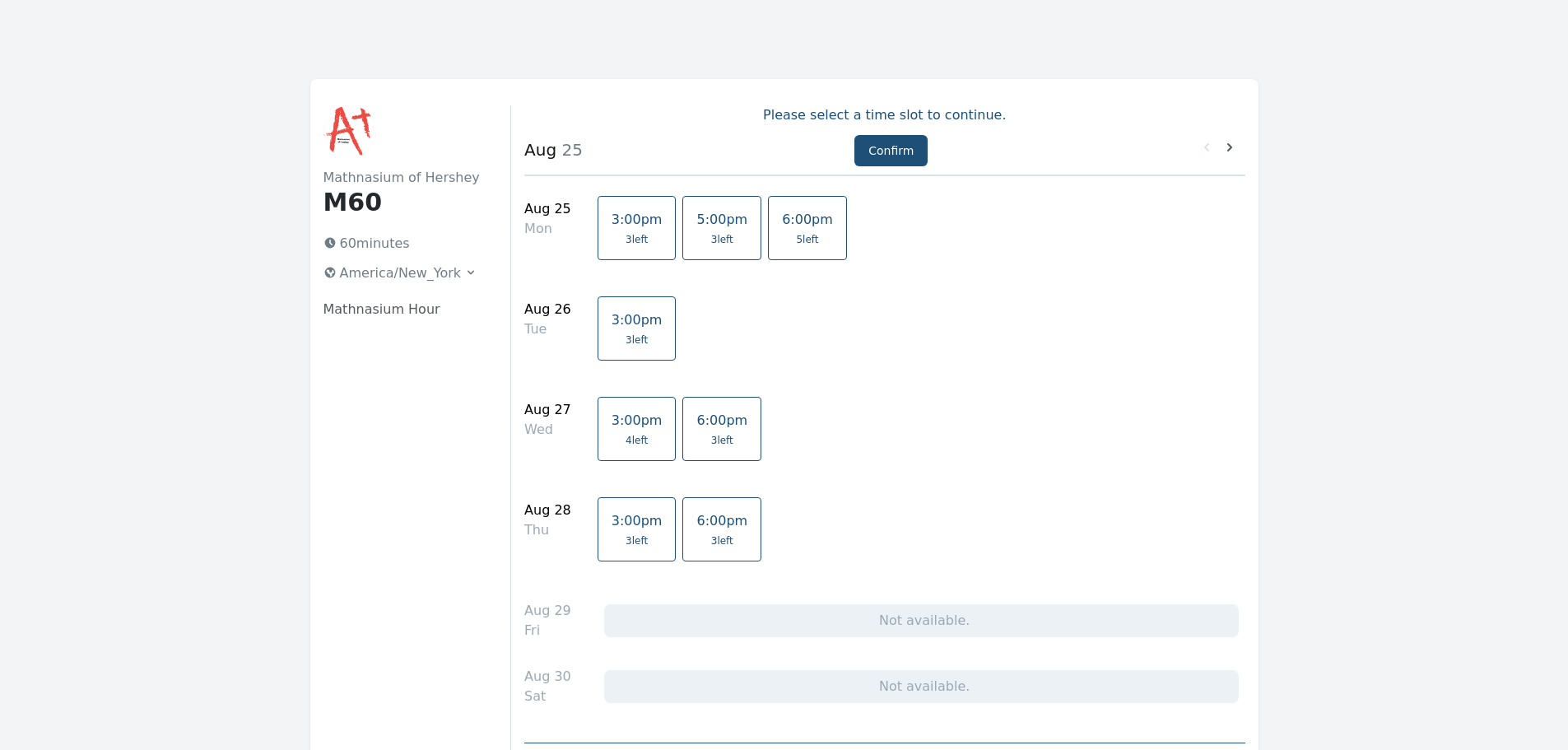
click at [700, 247] on link "5:00pm 3 left" at bounding box center [722, 228] width 79 height 65
click at [868, 156] on button "Confirm" at bounding box center [891, 151] width 73 height 31
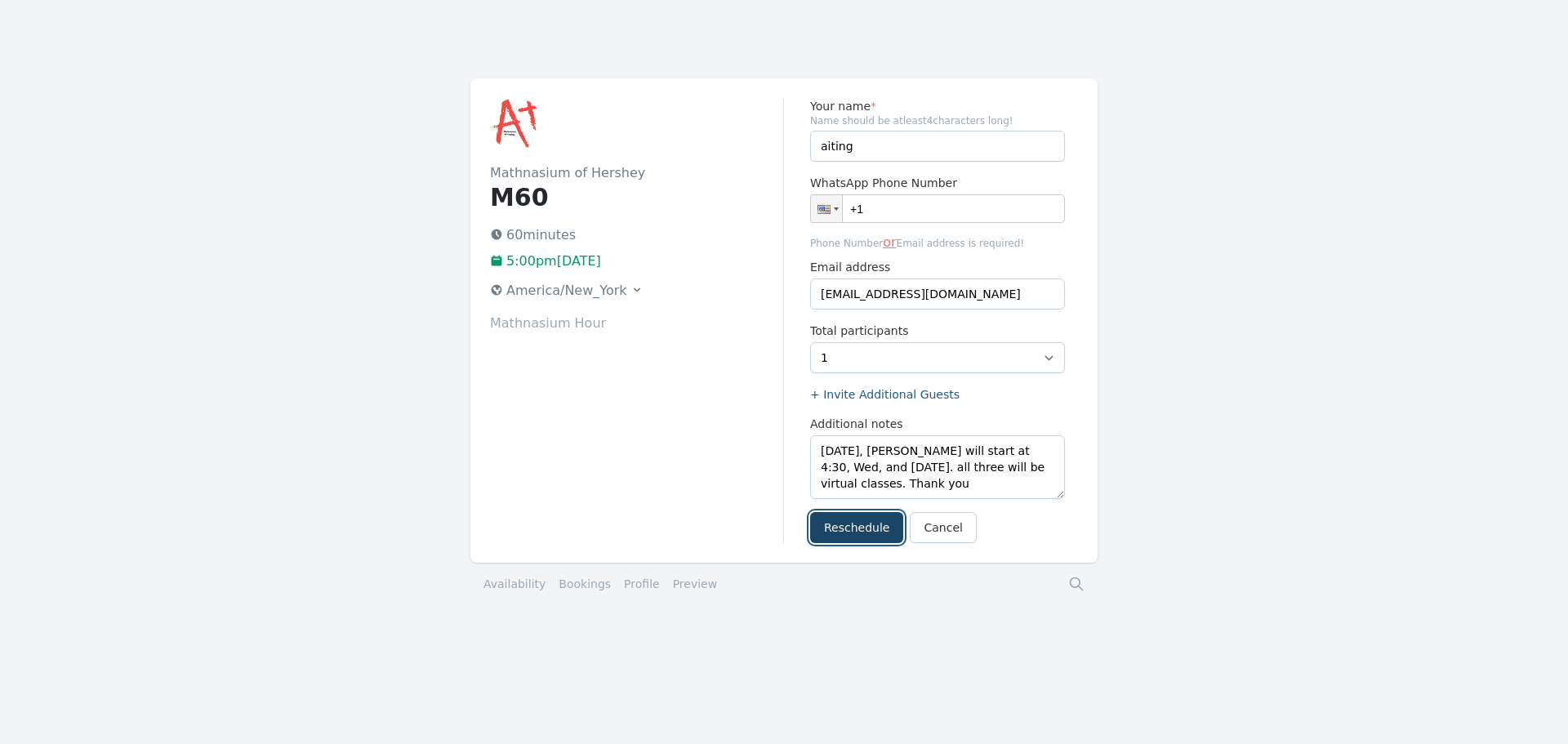
click at [869, 524] on button "Reschedule" at bounding box center [856, 527] width 93 height 31
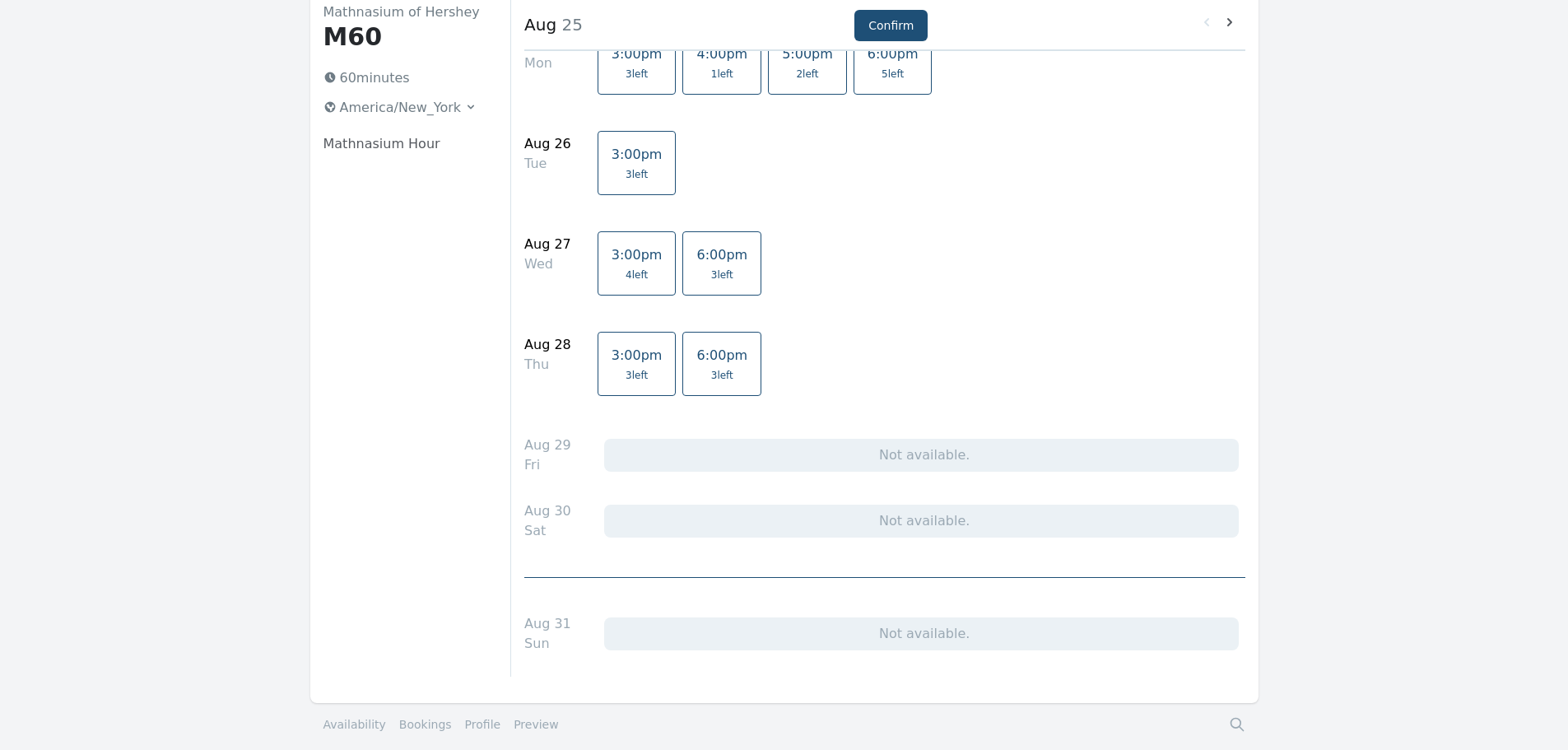
scroll to position [250, 0]
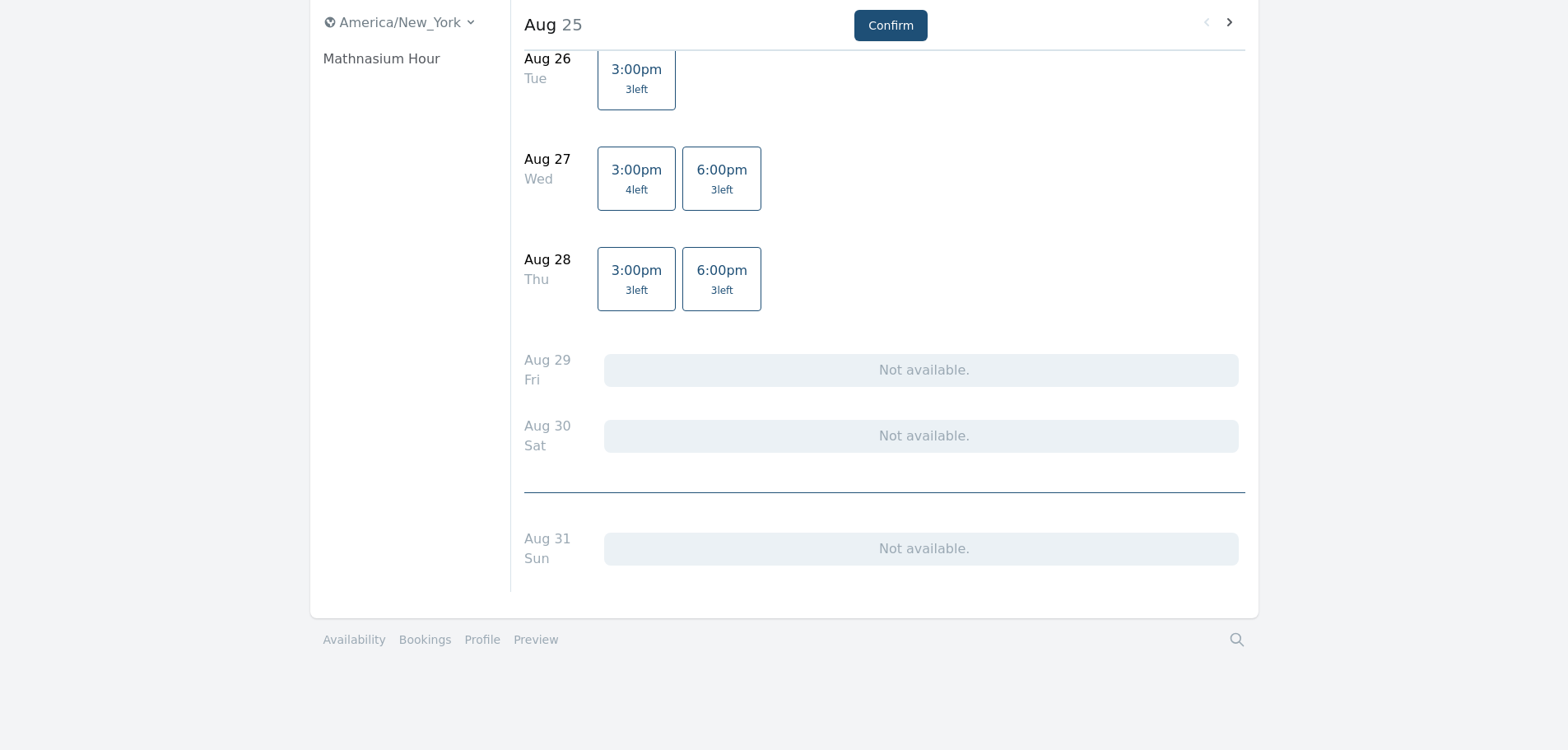
click at [412, 636] on link "Bookings" at bounding box center [425, 639] width 52 height 16
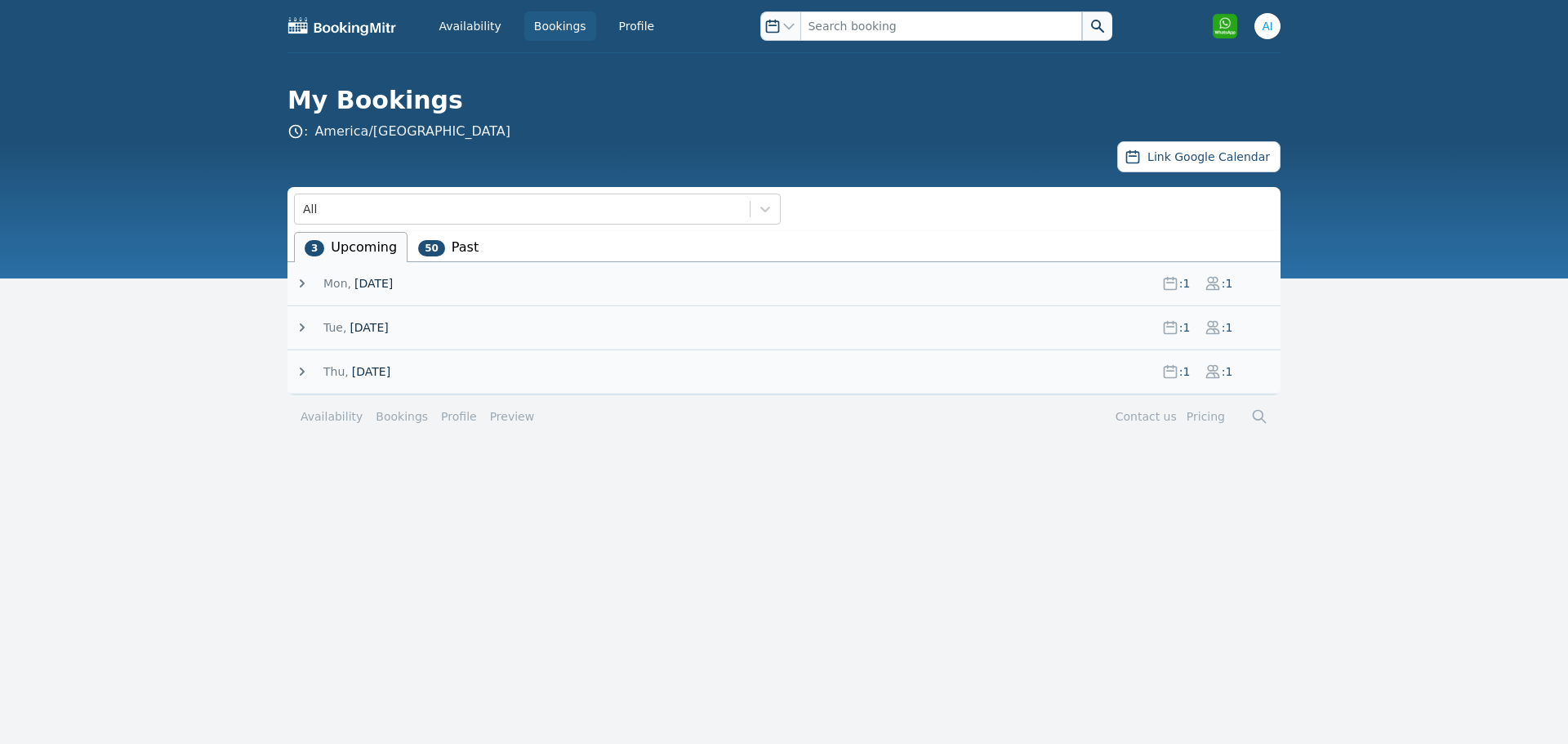
click at [306, 324] on icon at bounding box center [301, 327] width 16 height 16
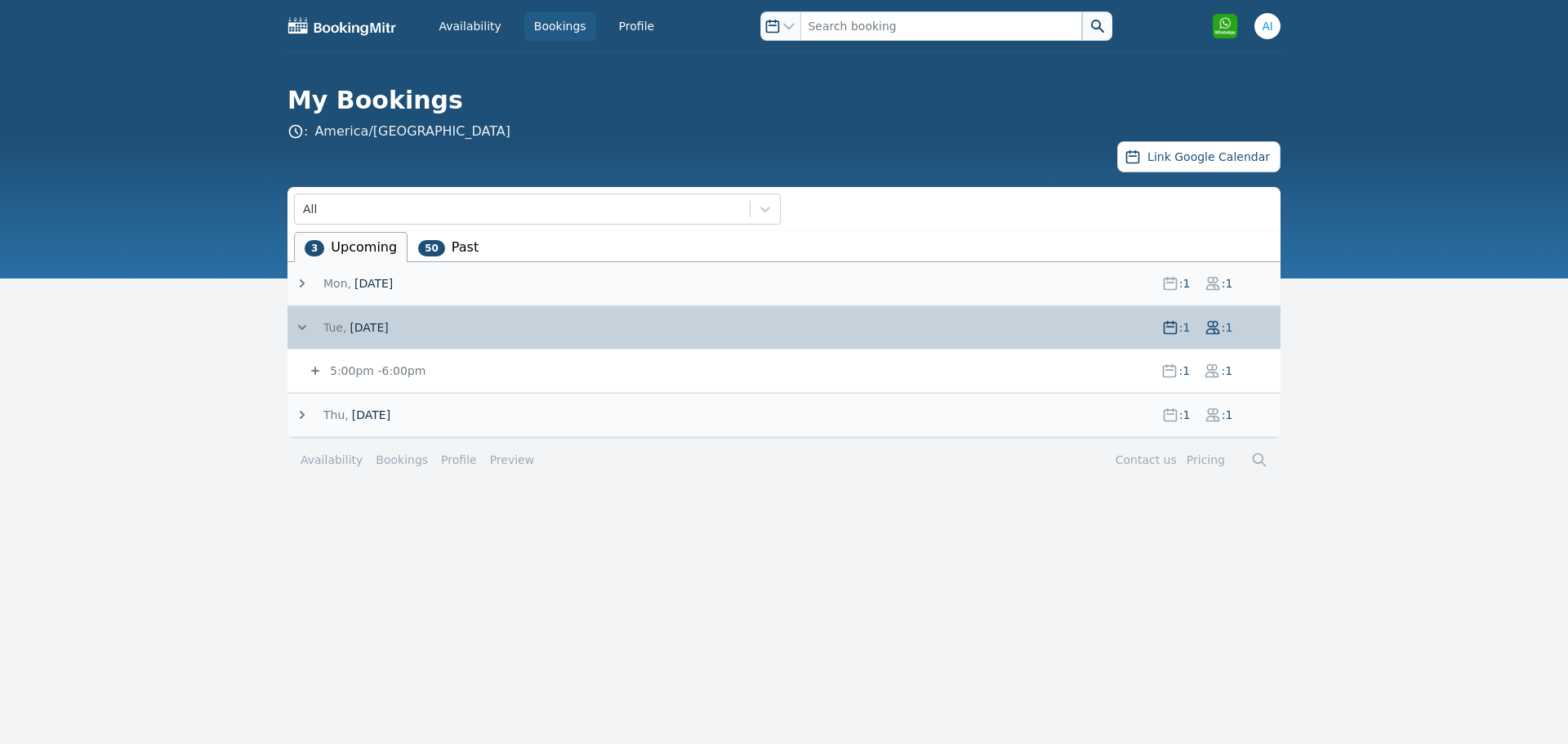
click at [308, 416] on icon at bounding box center [301, 414] width 16 height 16
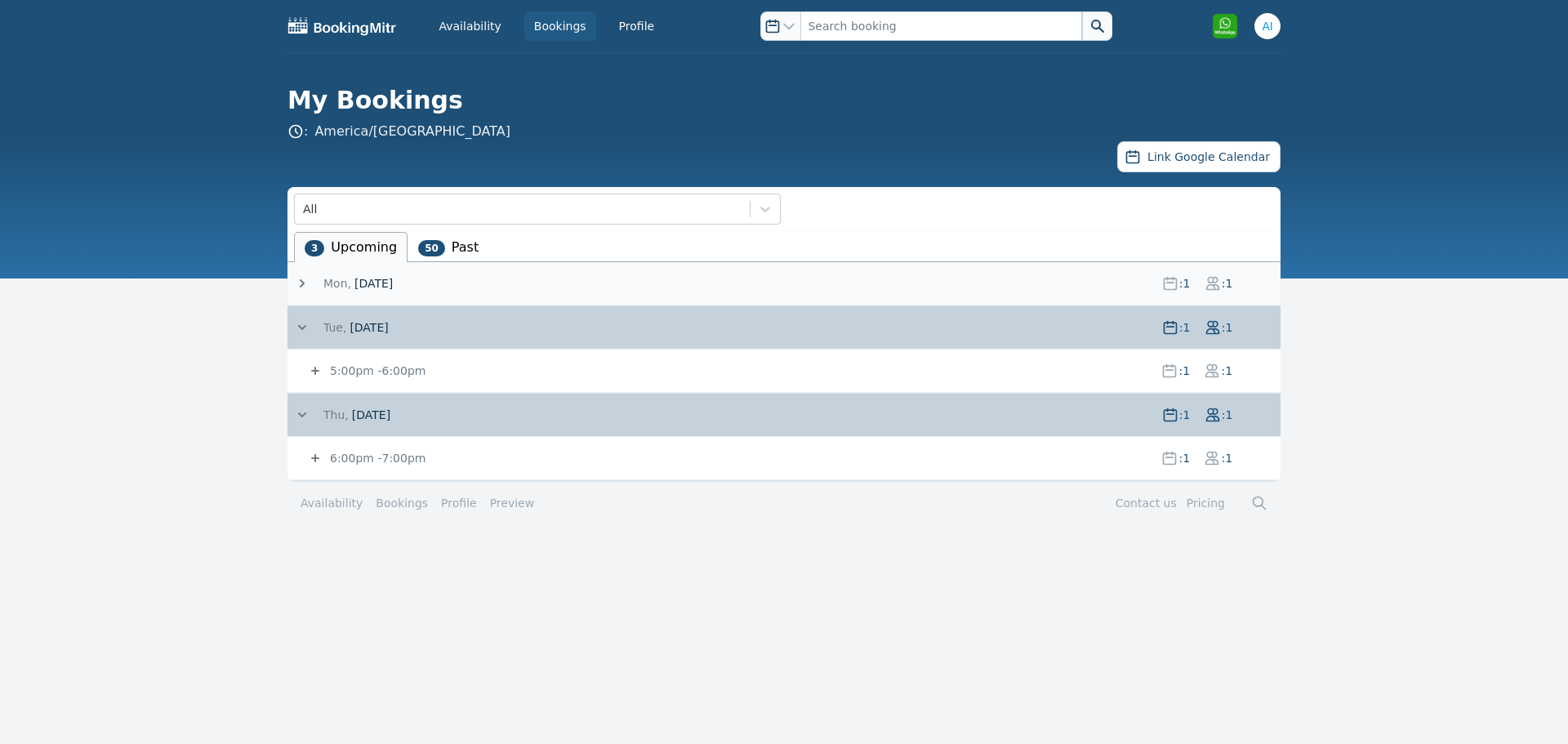
click at [440, 443] on div "6:00pm - 7:00pm : 1 : 1" at bounding box center [794, 458] width 973 height 43
click at [409, 454] on small "6:00pm - 7:00pm" at bounding box center [376, 457] width 99 height 13
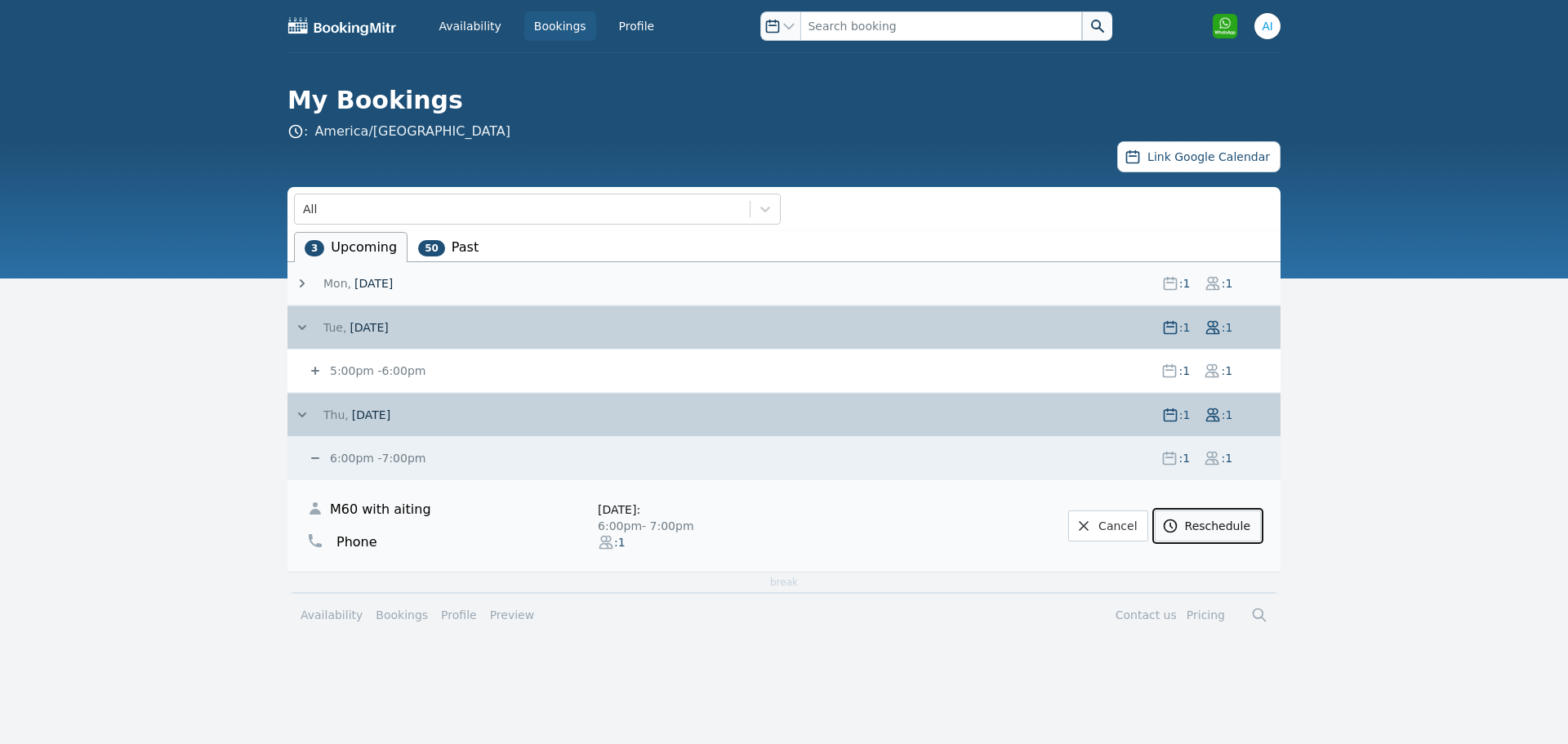
click at [1211, 533] on link "Reschedule" at bounding box center [1208, 526] width 106 height 31
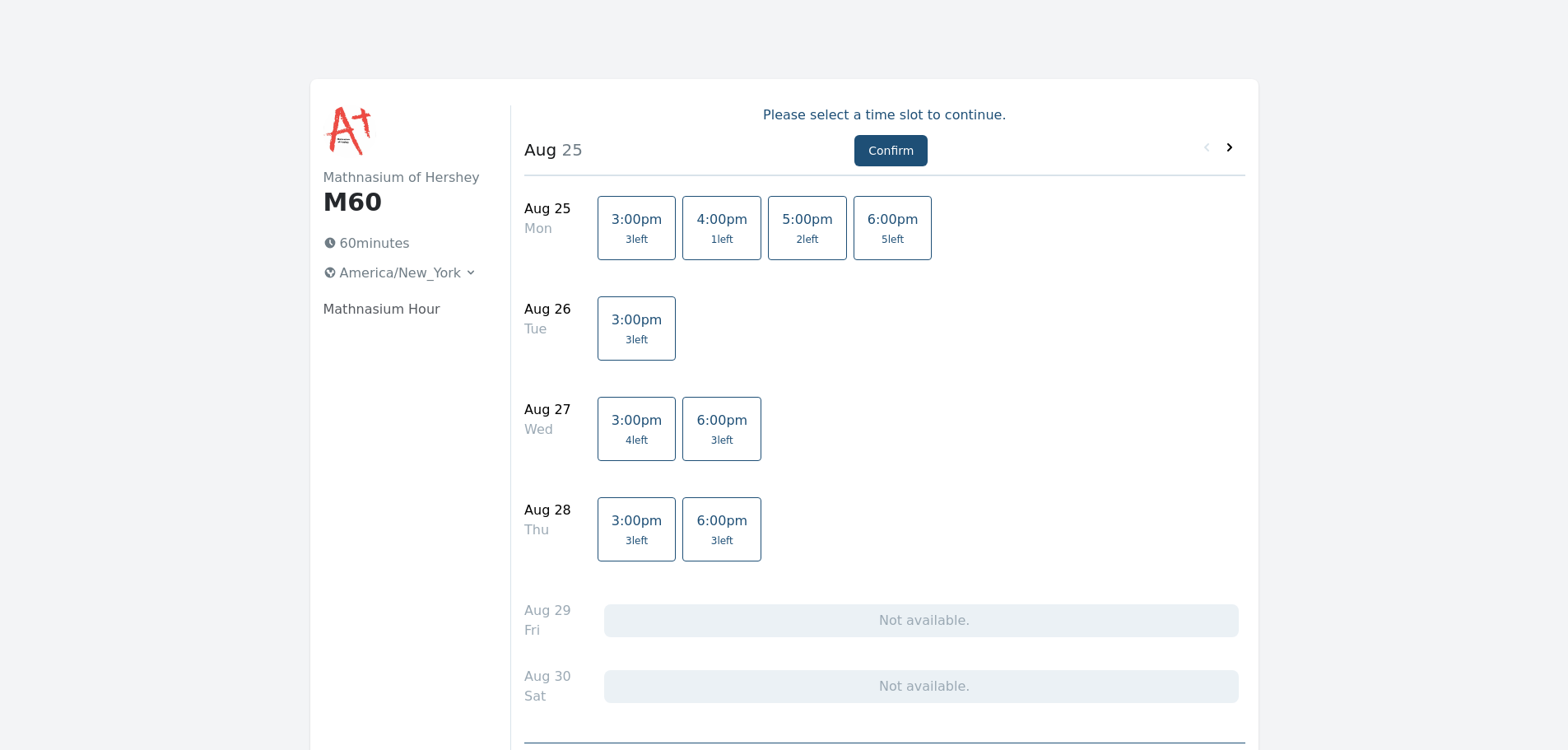
click at [1227, 154] on icon at bounding box center [1230, 147] width 16 height 16
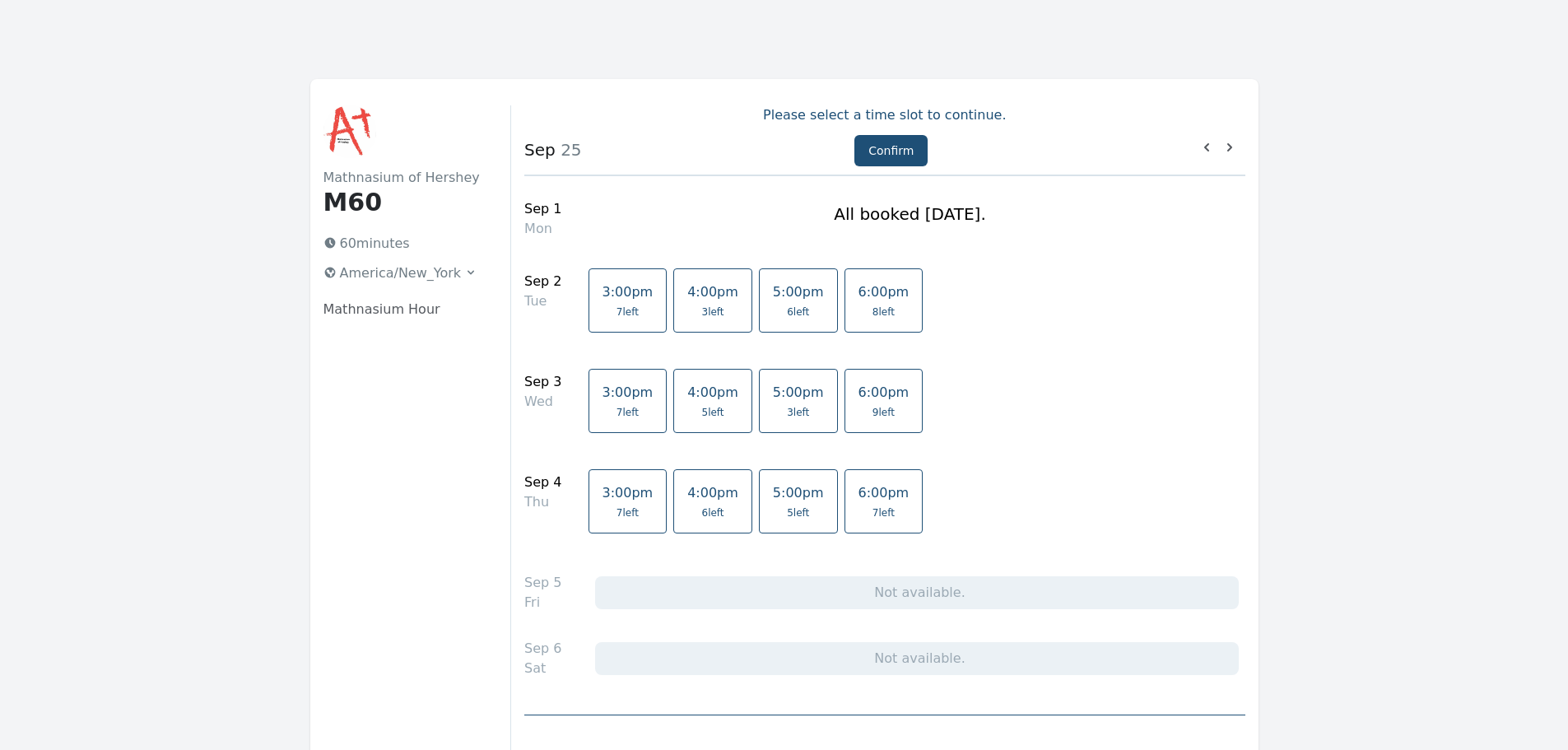
click at [698, 512] on span "6 left" at bounding box center [713, 512] width 51 height 13
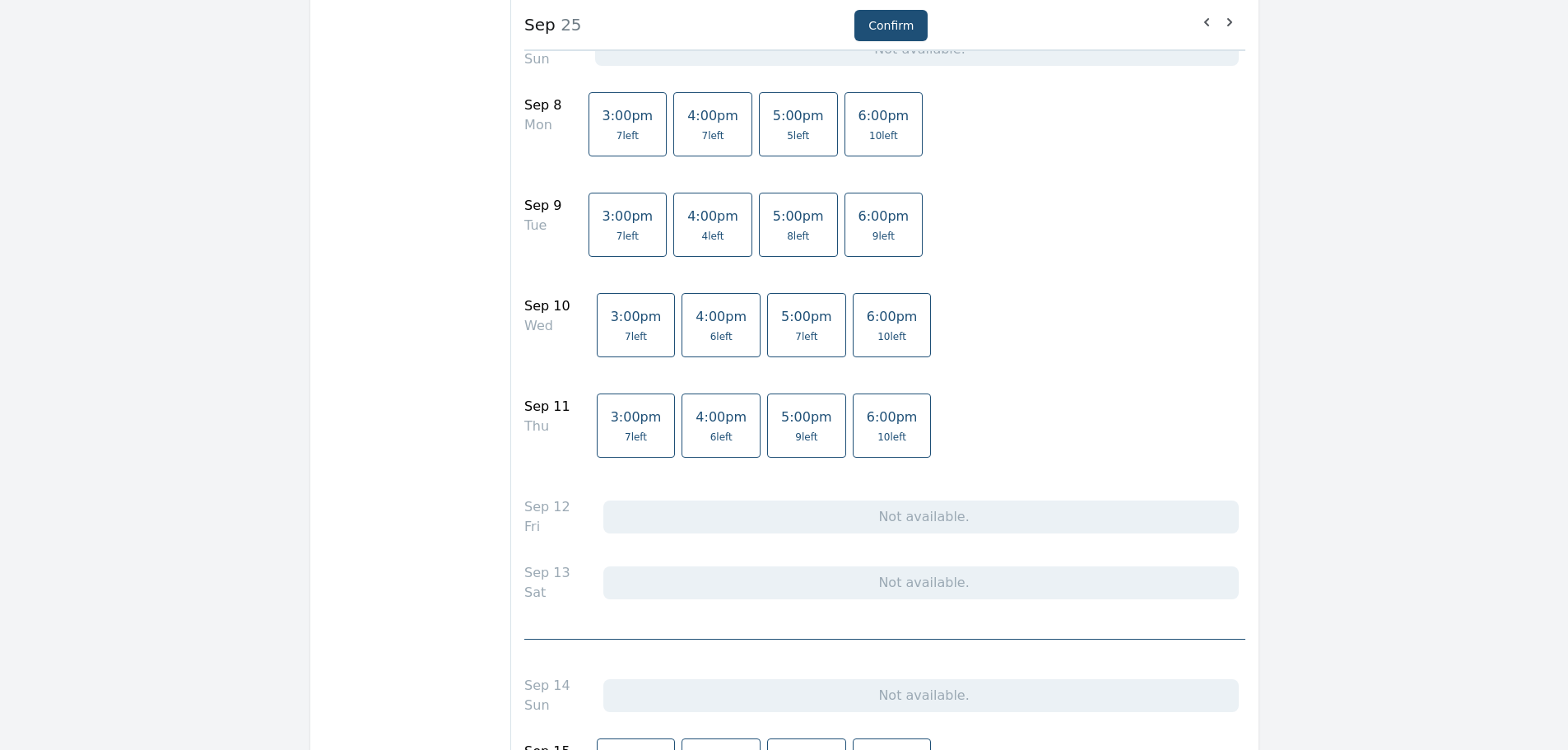
scroll to position [741, 0]
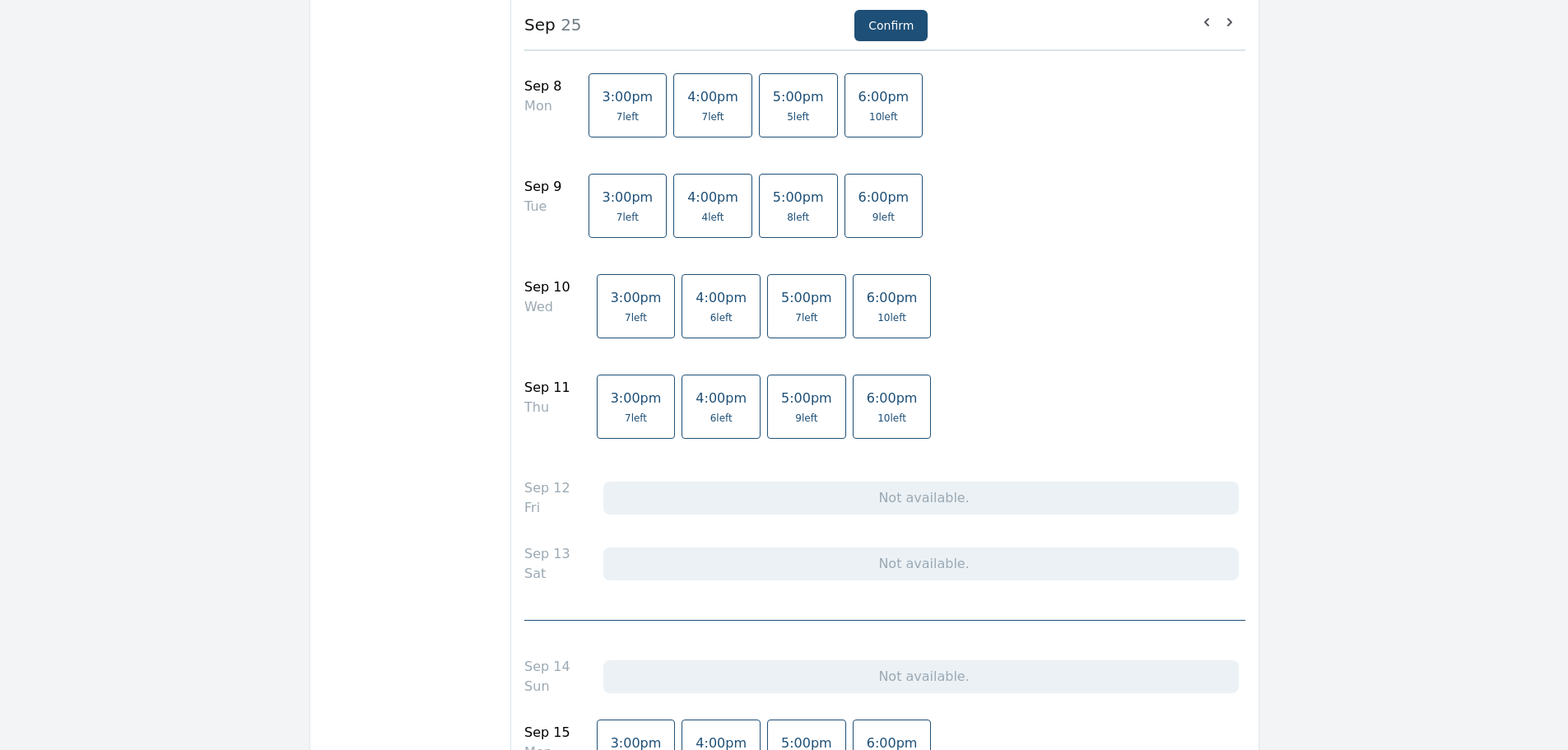
click at [711, 418] on span "6 left" at bounding box center [722, 417] width 22 height 13
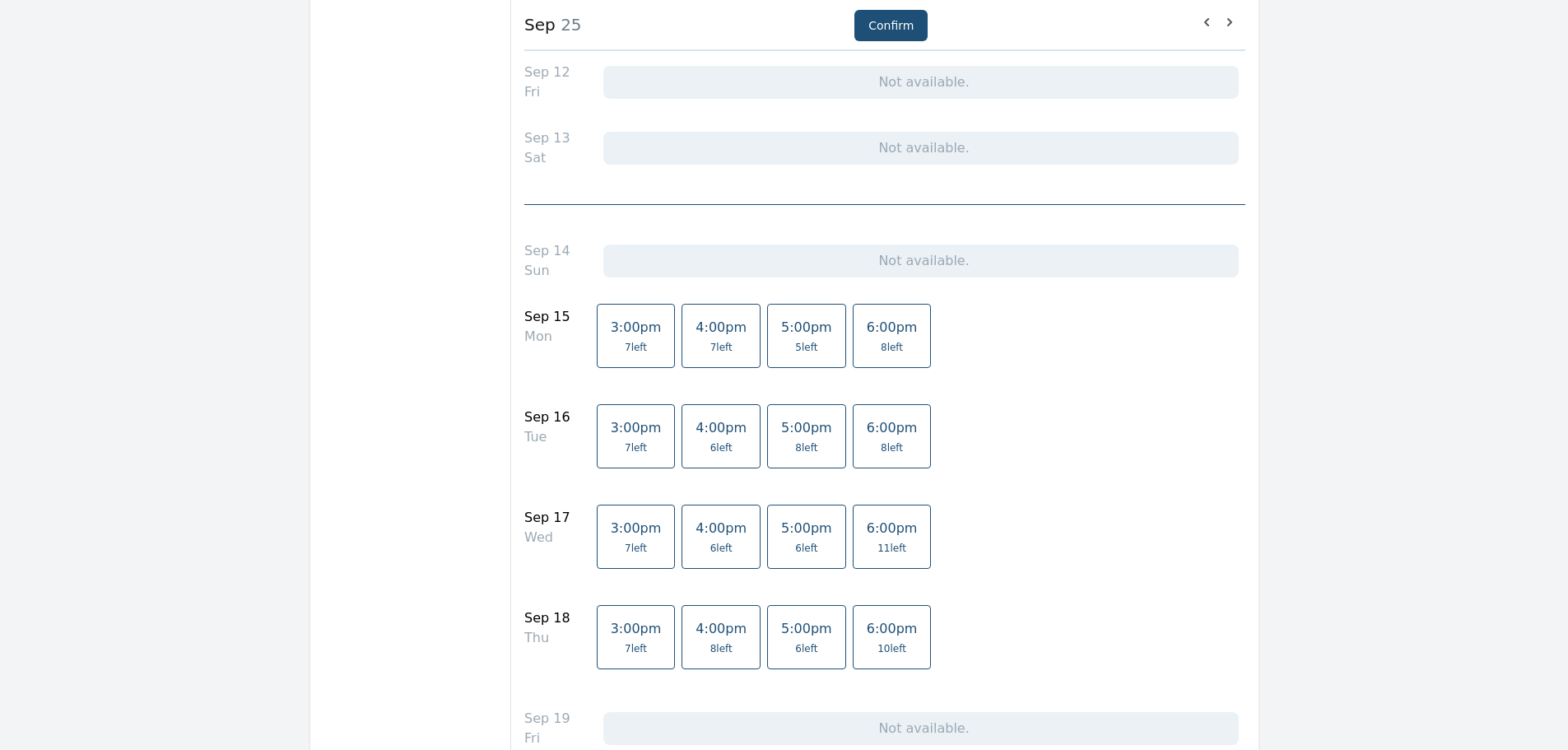
scroll to position [1317, 0]
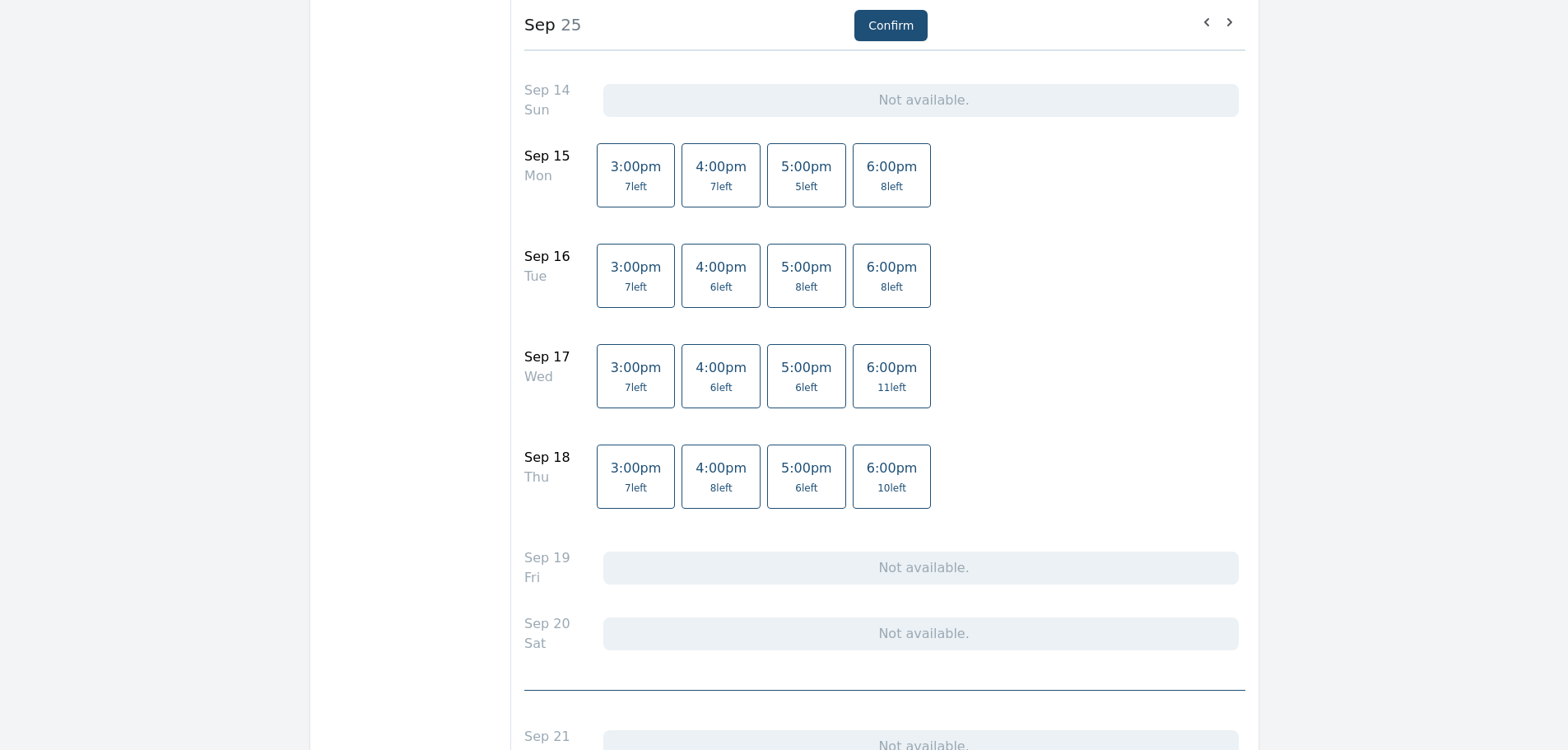
click at [701, 476] on span "4:00pm" at bounding box center [720, 468] width 51 height 15
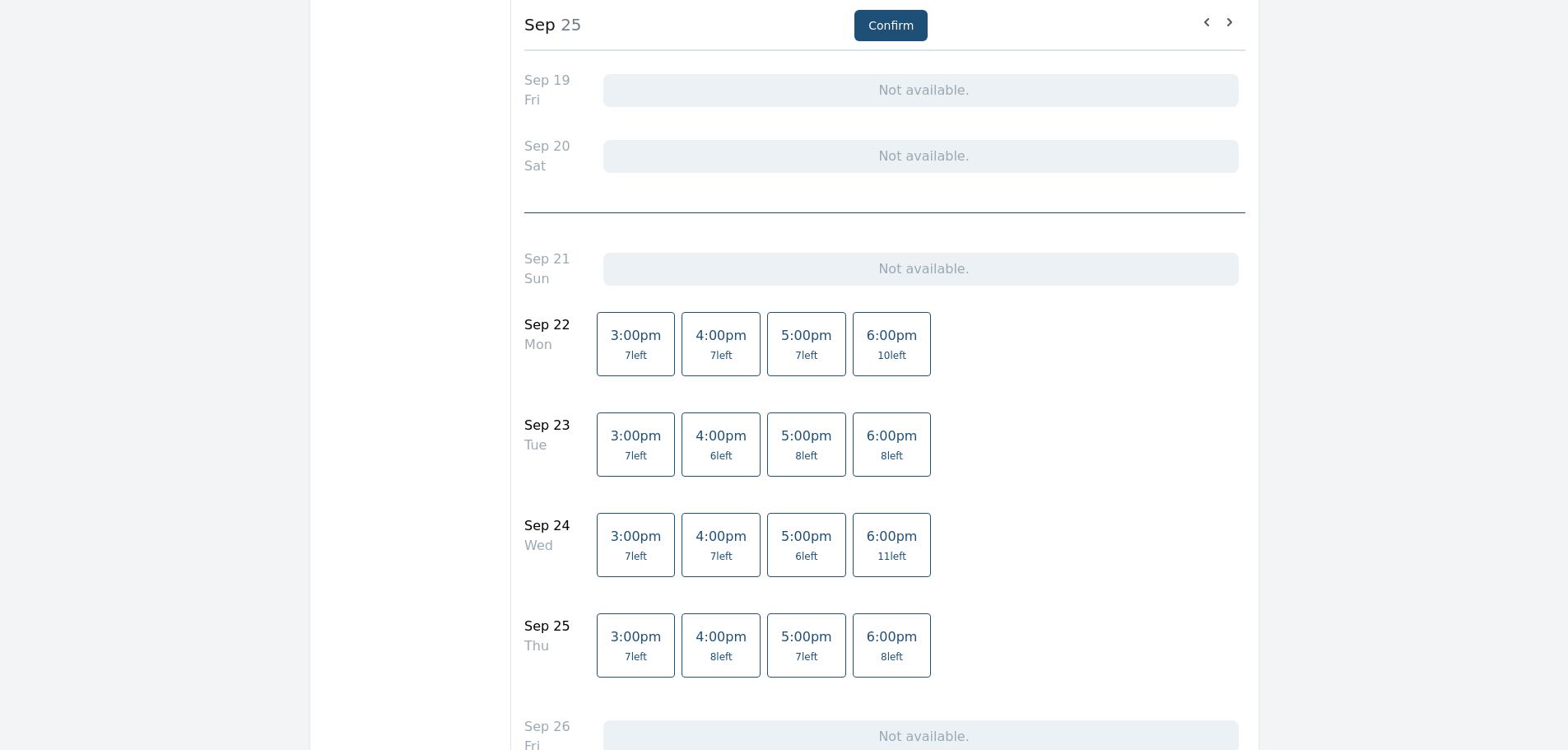
scroll to position [1892, 0]
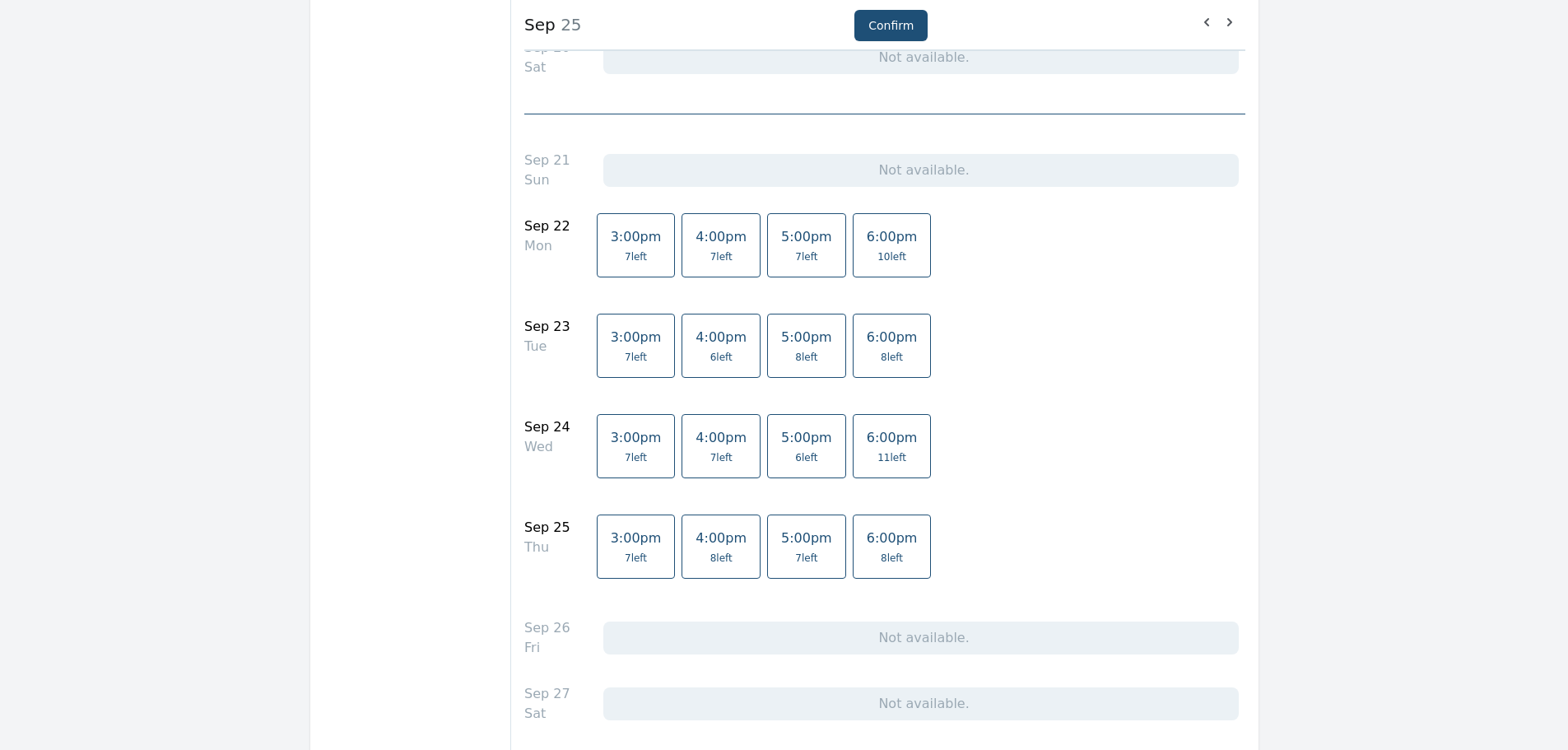
click at [695, 544] on span "4:00pm" at bounding box center [720, 538] width 51 height 15
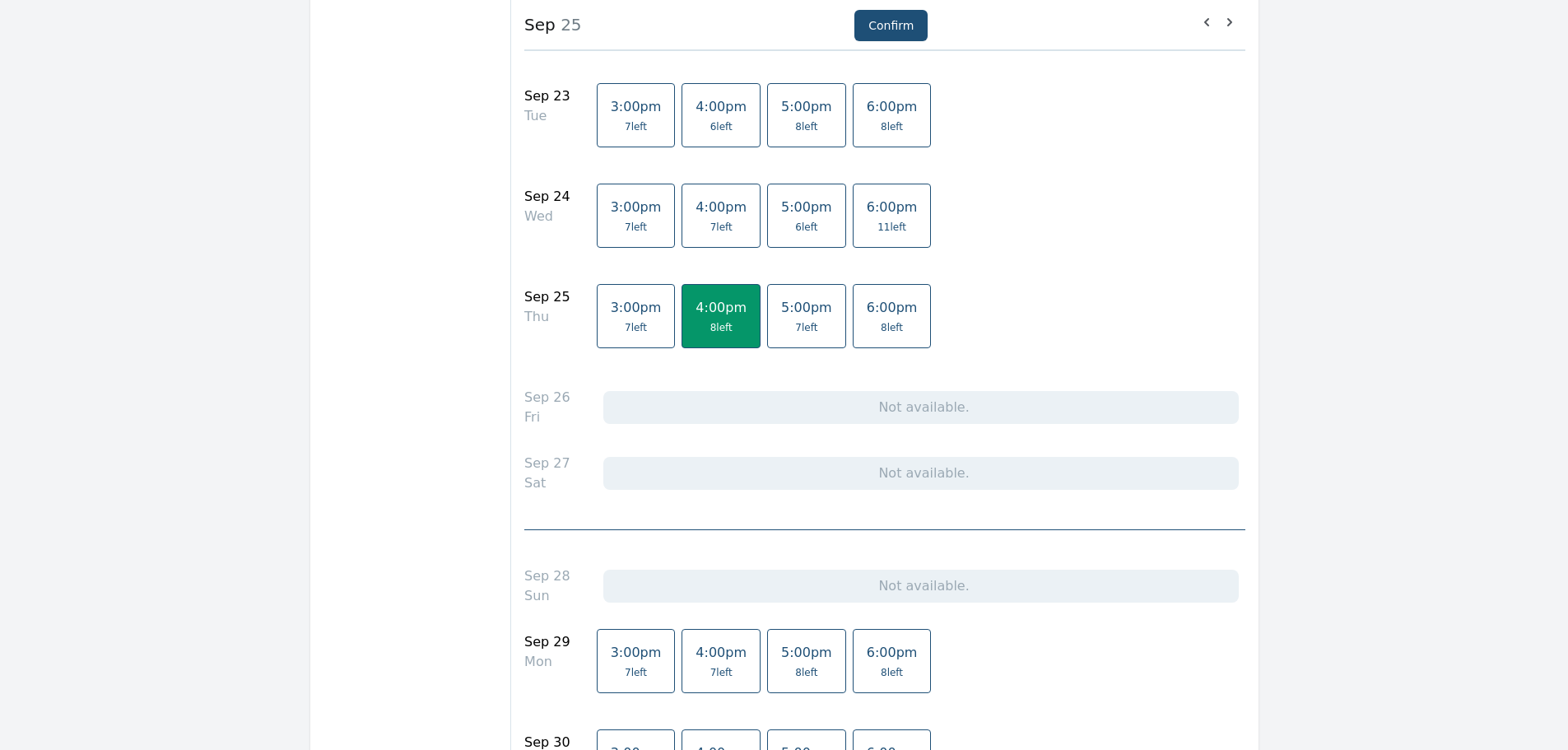
scroll to position [2114, 0]
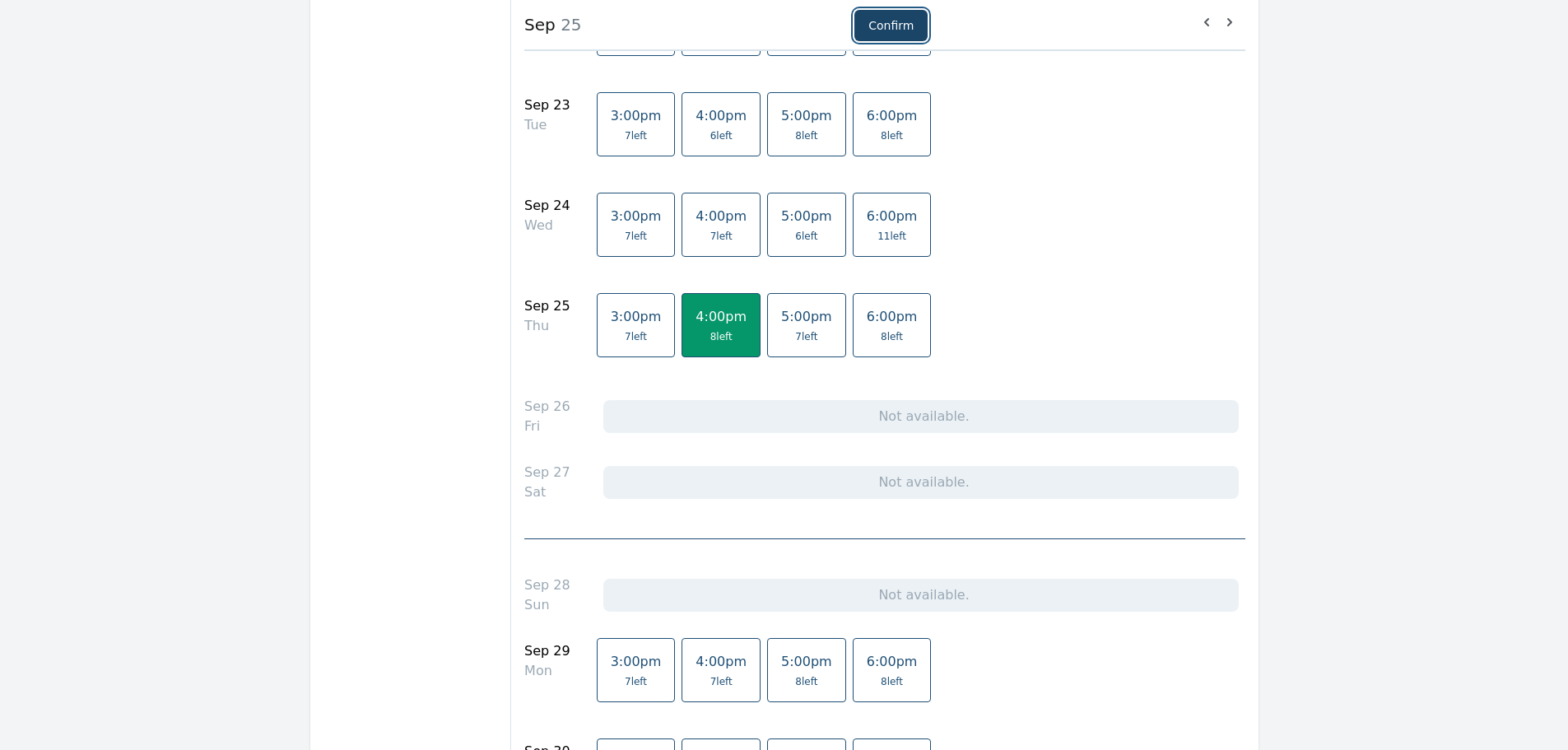
click at [901, 29] on button "Confirm" at bounding box center [891, 25] width 73 height 31
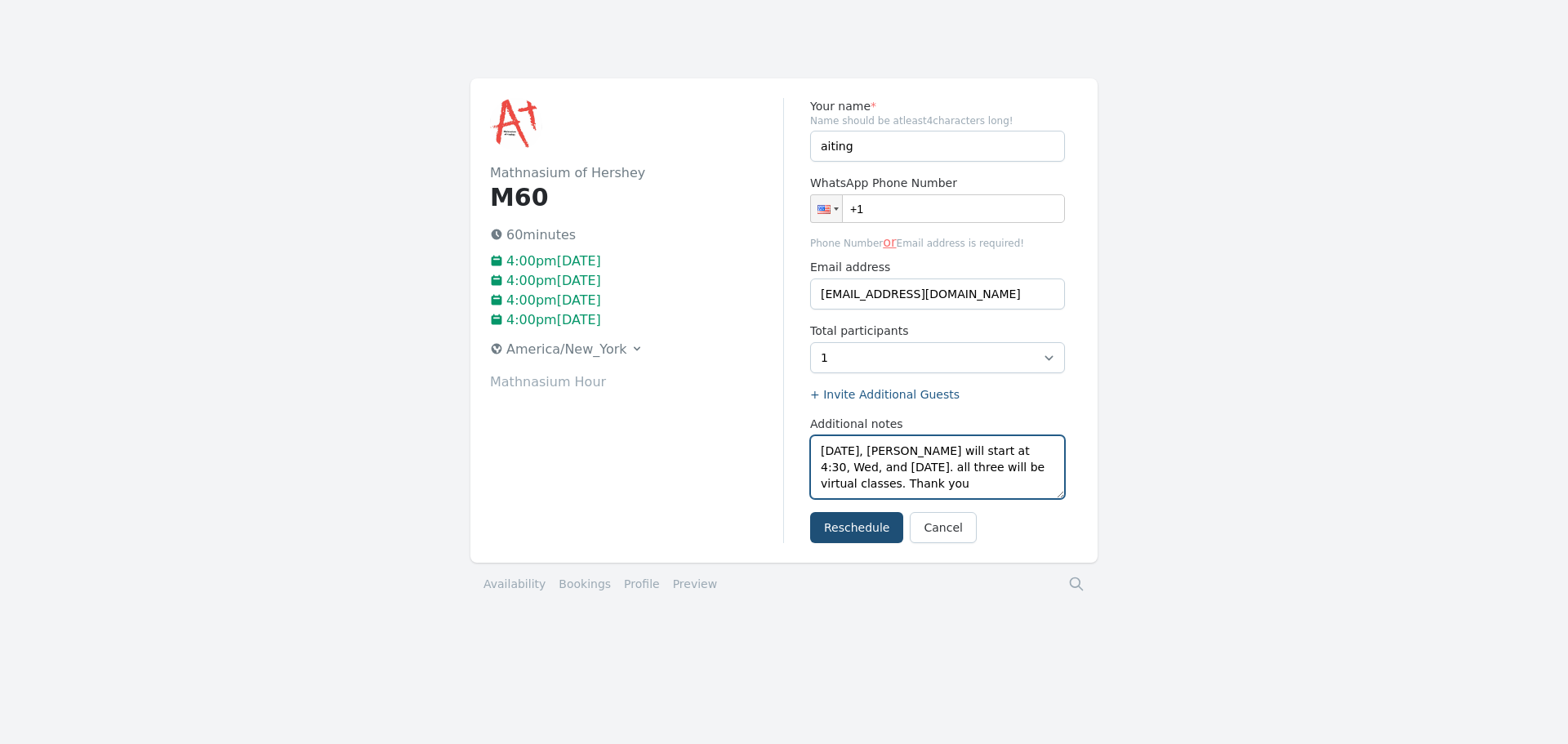
drag, startPoint x: 821, startPoint y: 451, endPoint x: 952, endPoint y: 499, distance: 139.5
click at [949, 499] on form "Your name * Name should be atleast 4 characters long! aiting WhatsApp Phone Num…" at bounding box center [937, 320] width 254 height 445
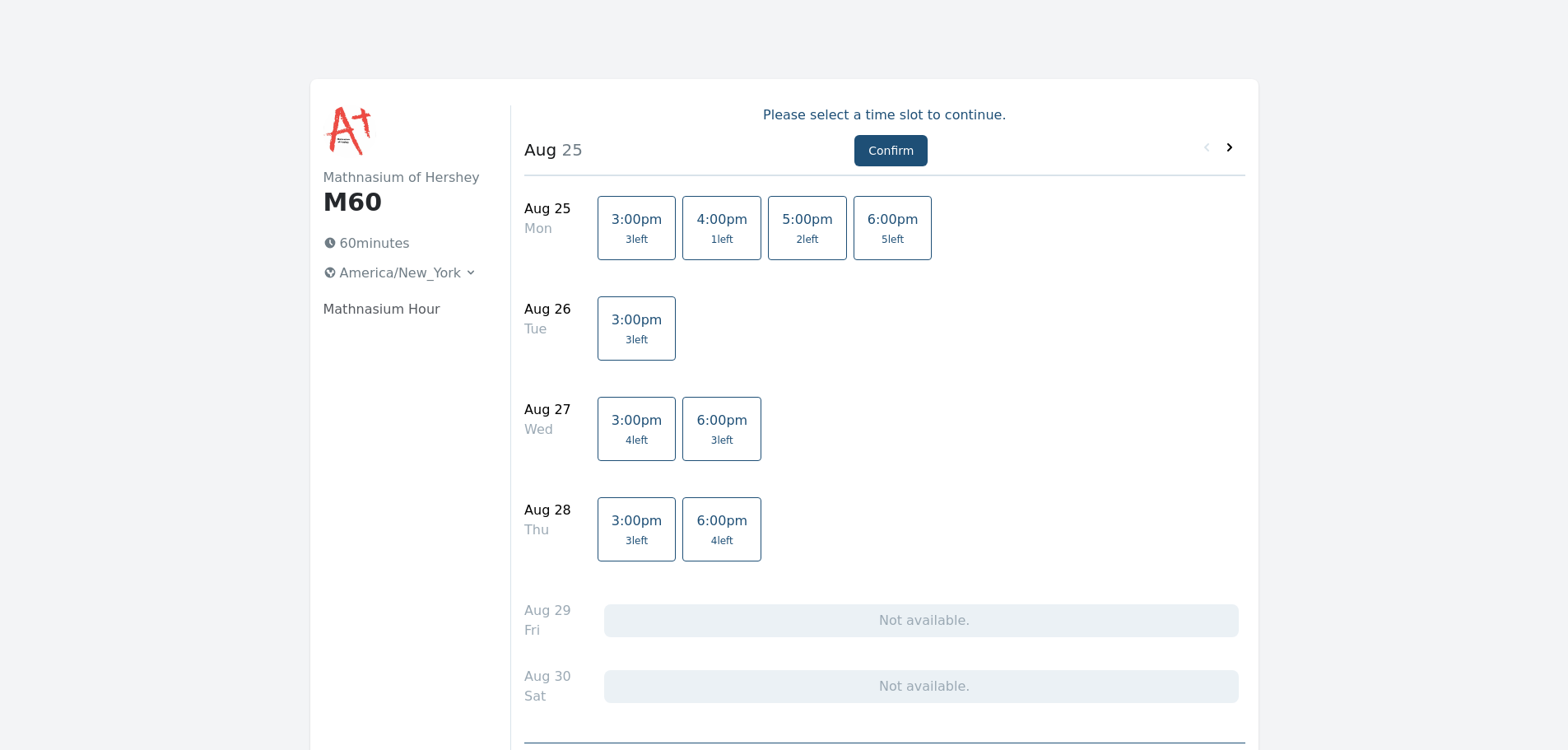
click at [1227, 147] on icon at bounding box center [1230, 147] width 16 height 16
